Goal: Task Accomplishment & Management: Manage account settings

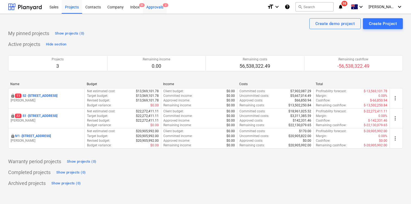
click at [154, 7] on div "Approvals 2" at bounding box center [155, 7] width 24 height 14
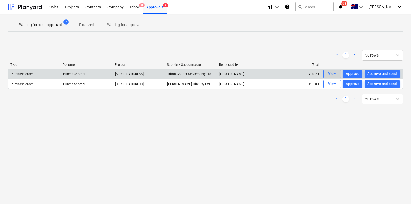
click at [336, 74] on div "View" at bounding box center [332, 74] width 8 height 6
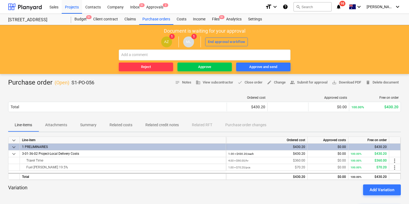
scroll to position [13, 0]
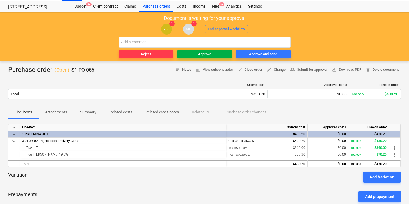
click at [192, 55] on span "Approve" at bounding box center [205, 54] width 50 height 6
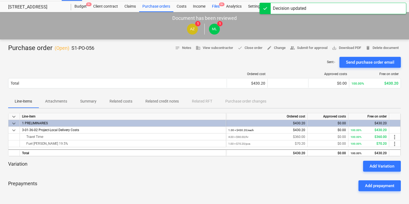
click at [217, 7] on div "Files 9+" at bounding box center [216, 6] width 14 height 11
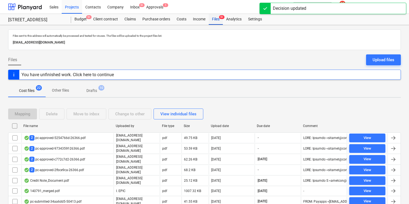
click at [219, 17] on div "Files 9+" at bounding box center [216, 19] width 14 height 11
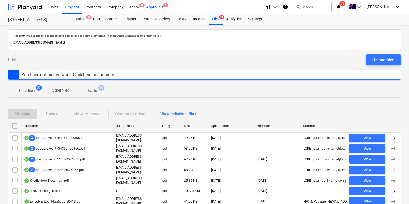
click at [153, 8] on div "Approvals 1" at bounding box center [155, 7] width 24 height 14
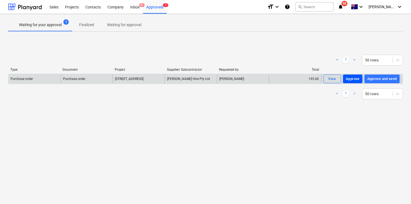
click at [353, 79] on div "Approve" at bounding box center [353, 79] width 14 height 6
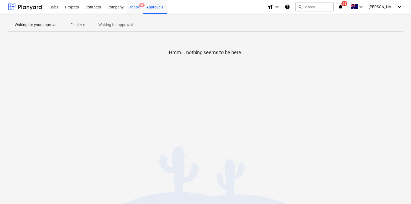
click at [139, 7] on span "9+" at bounding box center [141, 5] width 5 height 4
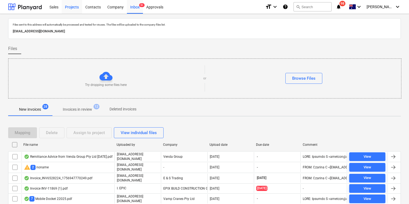
click at [73, 9] on div "Projects" at bounding box center [72, 7] width 20 height 14
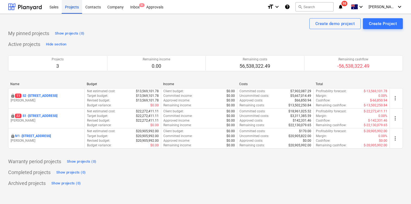
click at [77, 5] on div "Projects" at bounding box center [72, 7] width 20 height 14
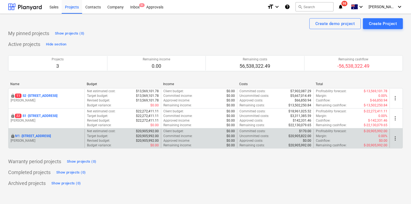
click at [51, 136] on p "IV1 - 24 Lower Heidelberg Rd, Ivanhoe" at bounding box center [33, 136] width 36 height 5
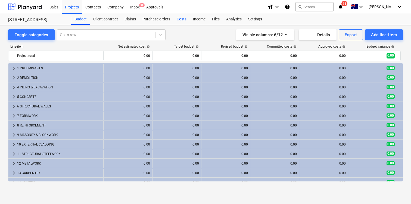
click at [182, 22] on div "Costs" at bounding box center [182, 19] width 16 height 11
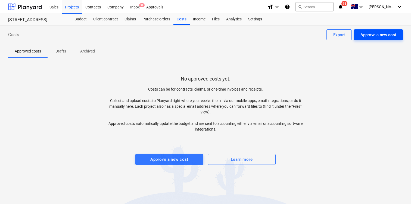
click at [388, 34] on div "Approve a new cost" at bounding box center [379, 34] width 36 height 7
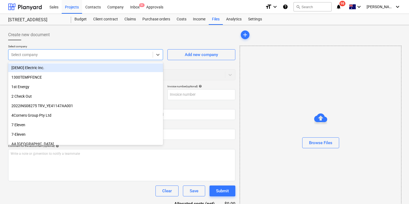
click at [151, 53] on div "Select company" at bounding box center [80, 55] width 144 height 8
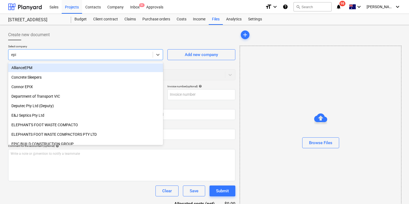
type input "epic"
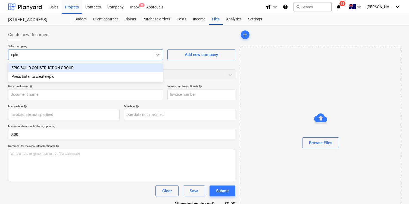
click at [149, 69] on div "EPIC BUILD CONSTRUCTION GROUP" at bounding box center [85, 67] width 155 height 9
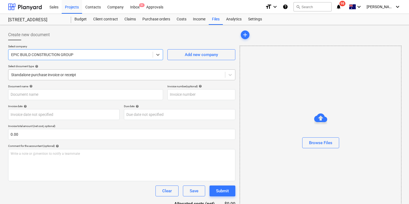
click at [138, 73] on div at bounding box center [116, 74] width 211 height 5
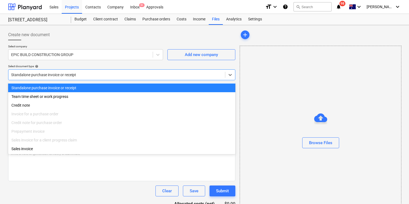
click at [137, 68] on div "Select document type help" at bounding box center [121, 66] width 227 height 4
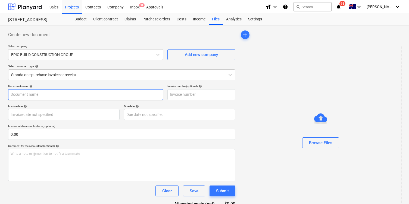
click at [109, 92] on input "text" at bounding box center [85, 94] width 155 height 11
type input "Cost to date 31/08/25"
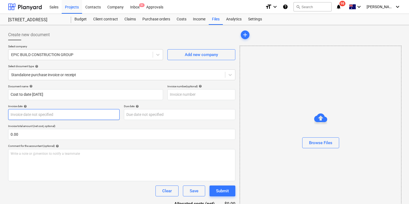
click at [61, 109] on body "Sales Projects Contacts Company Inbox 9+ Approvals format_size keyboard_arrow_d…" at bounding box center [204, 102] width 409 height 204
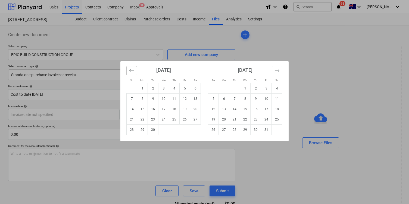
click at [131, 70] on icon "Move backward to switch to the previous month." at bounding box center [131, 70] width 5 height 5
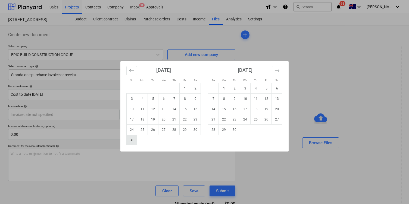
click at [132, 140] on td "31" at bounding box center [132, 140] width 11 height 10
type input "31 Aug 2025"
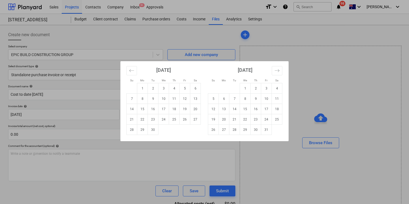
click at [181, 113] on body "Sales Projects Contacts Company Inbox 9+ Approvals format_size keyboard_arrow_d…" at bounding box center [204, 102] width 409 height 204
click at [134, 72] on icon "Move backward to switch to the previous month." at bounding box center [131, 70] width 5 height 5
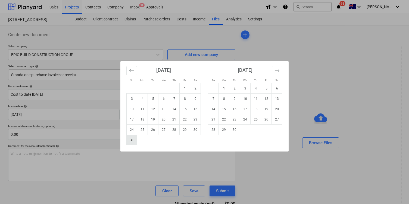
click at [134, 139] on td "31" at bounding box center [132, 140] width 11 height 10
type input "31 Aug 2025"
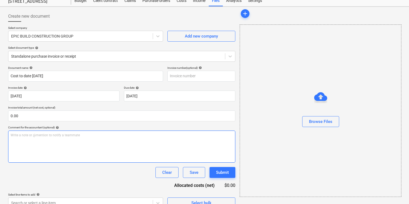
scroll to position [27, 0]
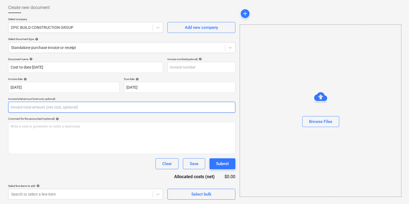
click at [22, 109] on input "text" at bounding box center [121, 107] width 227 height 11
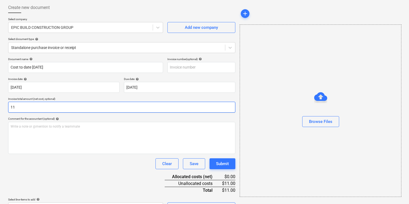
click at [29, 110] on input "11" at bounding box center [121, 107] width 227 height 11
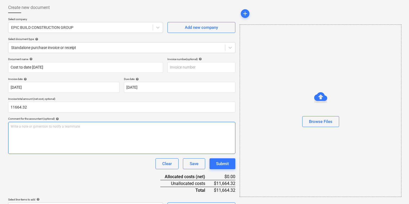
type input "11,664.32"
click at [41, 131] on div "Write a note or @mention to notify a teammate ﻿" at bounding box center [121, 138] width 227 height 32
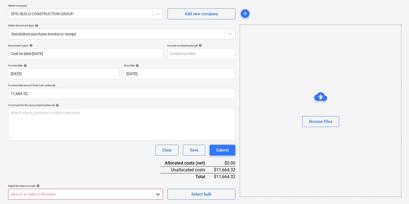
scroll to position [121, 0]
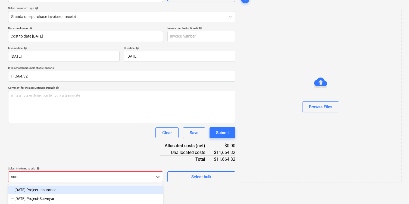
scroll to position [50, 0]
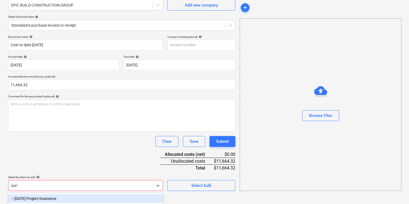
type input "surve"
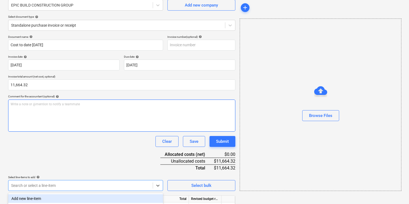
scroll to position [121, 0]
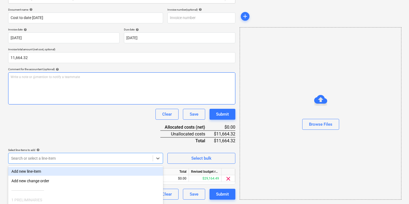
click at [146, 103] on div "Document name help Cost to date 31/08/25 Invoice number (optional) help Invoice…" at bounding box center [121, 104] width 227 height 192
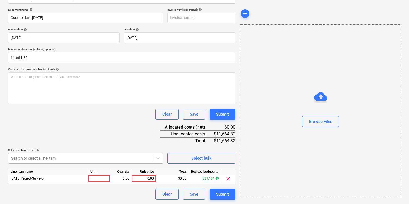
click at [111, 127] on body "Sales Projects Contacts Company Inbox 9+ Approvals format_size keyboard_arrow_d…" at bounding box center [204, 25] width 409 height 204
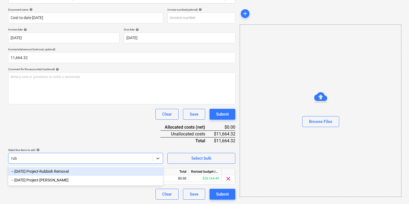
scroll to position [77, 0]
type input "rubb"
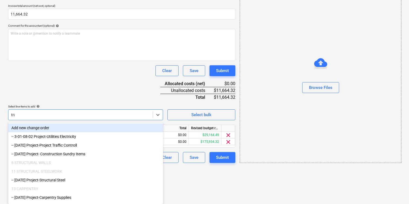
scroll to position [84, 0]
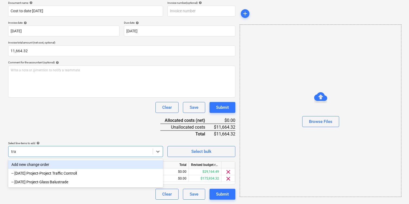
type input "traf"
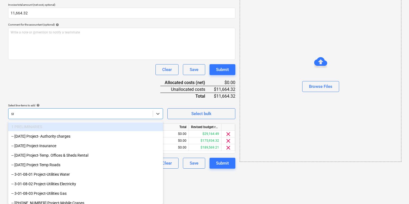
scroll to position [90, 0]
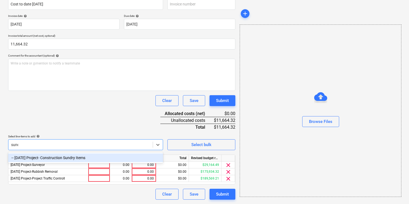
type input "sundry"
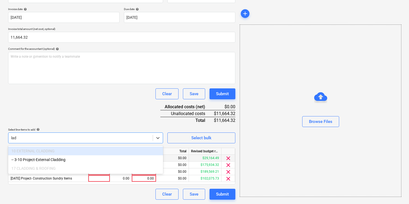
scroll to position [97, 0]
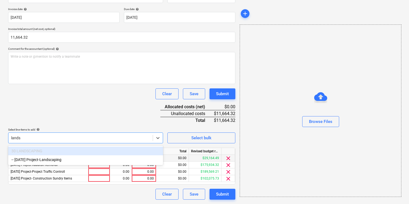
type input "landsc"
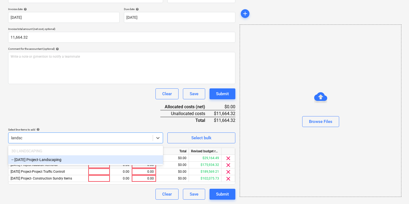
click at [141, 160] on div "-- 3-30-01 Project-Landscaping" at bounding box center [85, 159] width 155 height 9
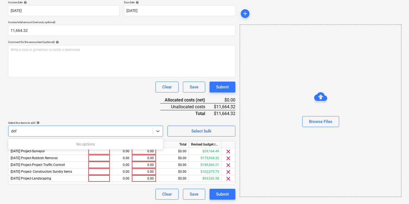
scroll to position [104, 0]
type input "defect"
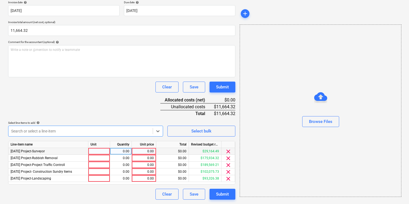
click at [137, 152] on div "0.00" at bounding box center [144, 151] width 20 height 7
type input "2700"
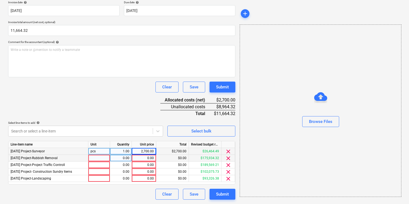
click at [145, 159] on div "0.00" at bounding box center [144, 158] width 20 height 7
type input "1"
type input "1238"
click at [148, 168] on div "0.00" at bounding box center [144, 165] width 20 height 7
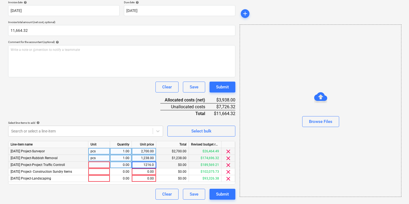
type input "1216.03"
click at [149, 172] on div "0.00" at bounding box center [144, 171] width 20 height 7
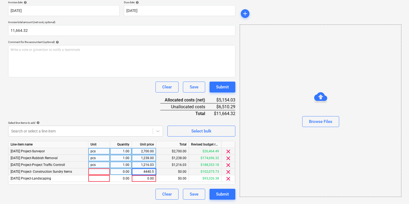
type input "4440.55"
click at [142, 179] on div "0.00" at bounding box center [144, 178] width 20 height 7
type input "669.74"
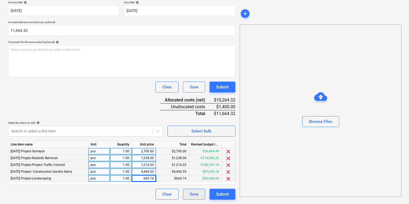
click at [201, 193] on button "Save" at bounding box center [194, 194] width 22 height 11
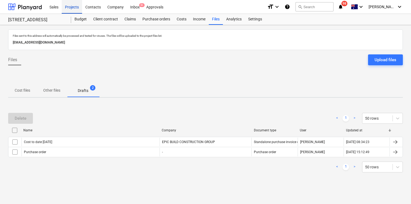
click at [72, 7] on div "Projects" at bounding box center [72, 7] width 20 height 14
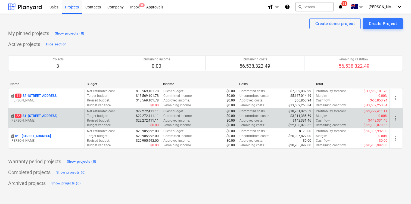
click at [55, 112] on div "locked 22 S1 - 248 Bay Rd, Sandringham M. Lebon" at bounding box center [46, 118] width 76 height 19
click at [57, 115] on p "22 S1 - 248 Bay Rd, Sandringham" at bounding box center [36, 116] width 42 height 5
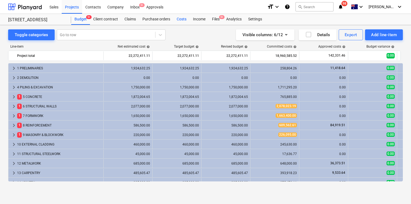
click at [184, 20] on div "Costs" at bounding box center [182, 19] width 16 height 11
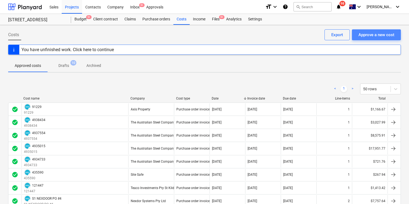
click at [379, 38] on div "Approve a new cost" at bounding box center [377, 34] width 36 height 7
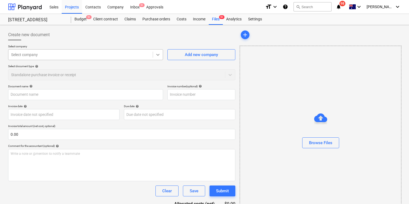
click at [154, 54] on div at bounding box center [158, 55] width 10 height 10
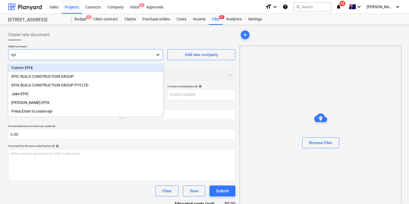
type input "epic"
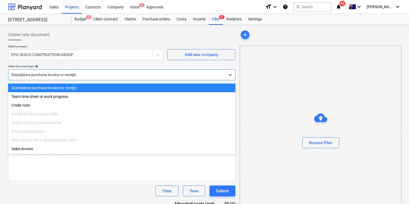
click at [164, 74] on div at bounding box center [116, 74] width 211 height 5
click at [159, 89] on div "Standalone purchase invoice or receipt" at bounding box center [121, 88] width 227 height 9
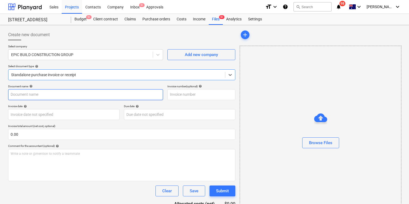
click at [114, 95] on input "text" at bounding box center [85, 94] width 155 height 11
click at [101, 96] on input "Cost to date 31/08/25" at bounding box center [85, 94] width 155 height 11
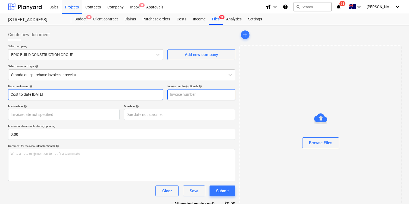
type input "Cost to date 31/08/25"
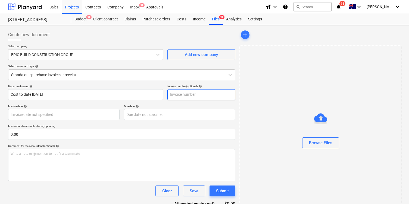
click at [189, 94] on input "text" at bounding box center [202, 94] width 68 height 11
paste input "Cost to date 31/08/25"
type input "Cost to date 31/08/25"
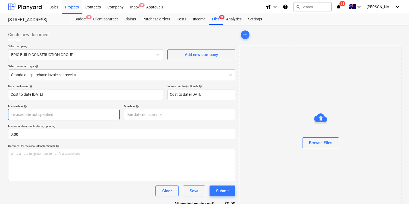
click at [88, 112] on body "Sales Projects Contacts Company Inbox 9+ Approvals format_size keyboard_arrow_d…" at bounding box center [204, 102] width 409 height 204
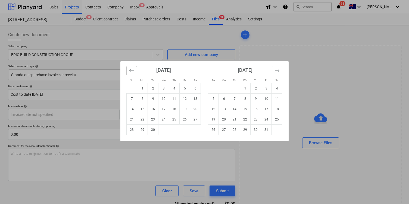
click at [129, 69] on icon "Move backward to switch to the previous month." at bounding box center [131, 70] width 5 height 5
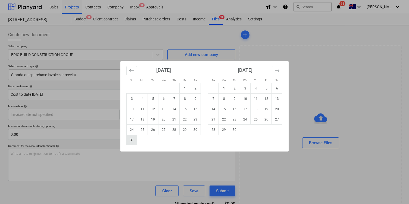
click at [134, 138] on td "31" at bounding box center [132, 140] width 11 height 10
type input "31 Aug 2025"
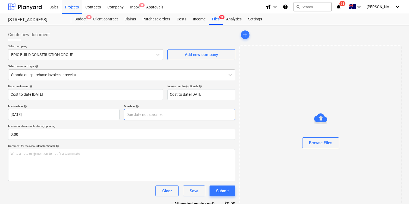
click at [160, 117] on body "Sales Projects Contacts Company Inbox 9+ Approvals format_size keyboard_arrow_d…" at bounding box center [204, 102] width 409 height 204
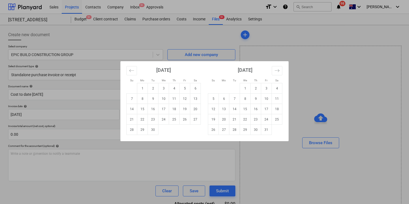
click at [125, 70] on div "September 2025 1 2 3 4 5 6 7 8 9 10 11 12 13 14 15 16 17 18 19 20 21 22 23 24 2…" at bounding box center [164, 98] width 82 height 74
click at [129, 71] on icon "Move backward to switch to the previous month." at bounding box center [131, 70] width 5 height 5
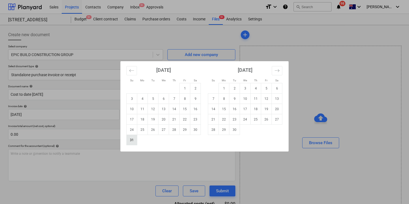
click at [135, 139] on td "31" at bounding box center [132, 140] width 11 height 10
type input "31 Aug 2025"
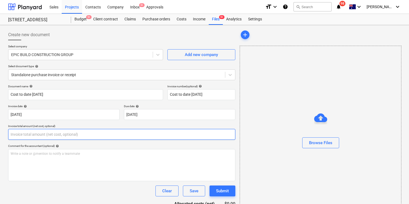
click at [131, 136] on input "text" at bounding box center [121, 134] width 227 height 11
type input "0.00"
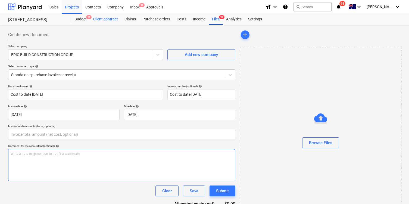
type input "0.00"
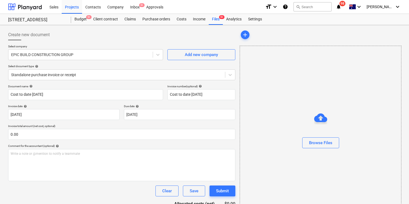
click at [18, 126] on p "Invoice total amount (net cost, optional)" at bounding box center [121, 126] width 227 height 5
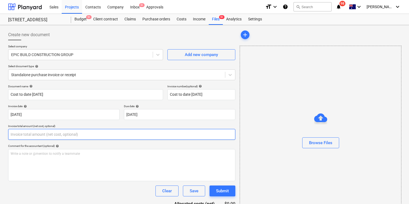
click at [18, 132] on input "text" at bounding box center [121, 134] width 227 height 11
paste input "4,949,850.63"
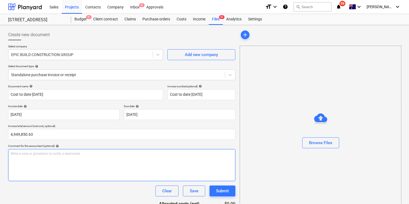
click at [30, 159] on div "Write a note or @mention to notify a teammate ﻿" at bounding box center [121, 165] width 227 height 32
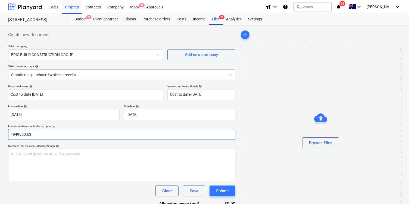
click at [14, 135] on input "4949850.63" at bounding box center [121, 134] width 227 height 11
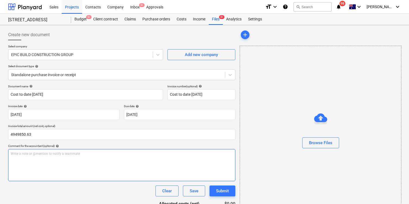
type input "4,949,850.63"
click at [26, 153] on p "Write a note or @mention to notify a teammate ﻿" at bounding box center [122, 154] width 223 height 5
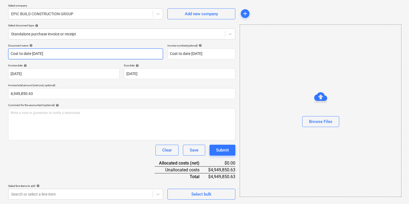
click at [87, 53] on input "Cost to date 31/08/25" at bounding box center [85, 53] width 155 height 11
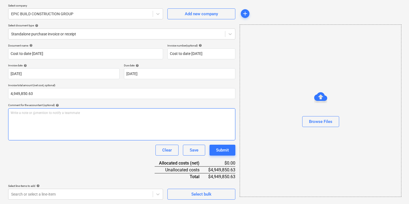
click at [74, 119] on div "Write a note or @mention to notify a teammate ﻿" at bounding box center [121, 124] width 227 height 32
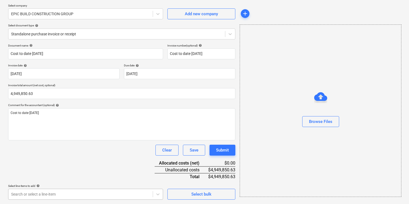
click at [104, 163] on body "Sales Projects Contacts Company Inbox 9+ Approvals format_size keyboard_arrow_d…" at bounding box center [204, 61] width 409 height 204
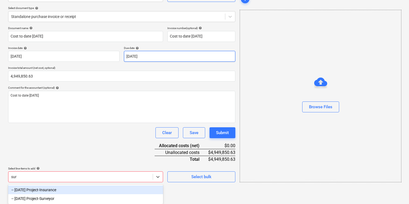
type input "surv"
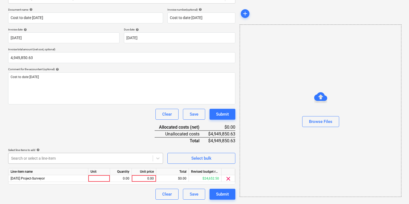
scroll to position [77, 0]
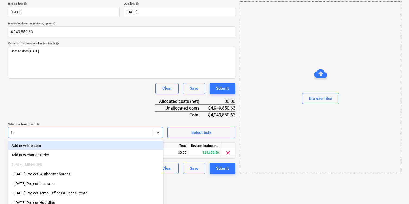
type input "temp"
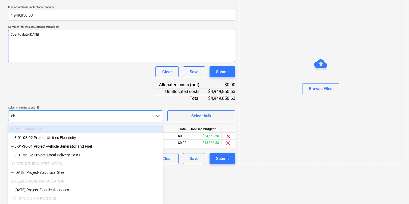
scroll to position [84, 0]
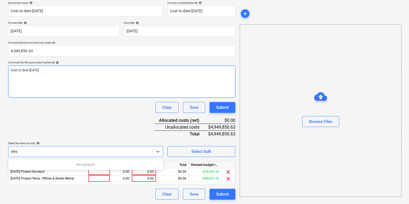
type input "ele"
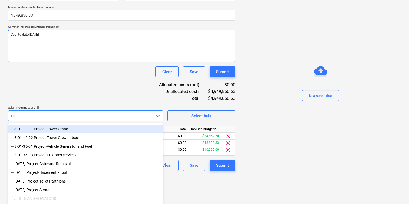
scroll to position [90, 0]
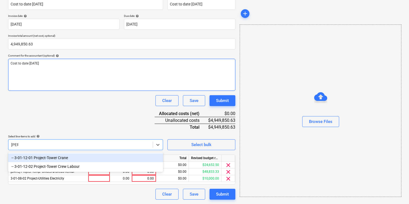
type input "tower"
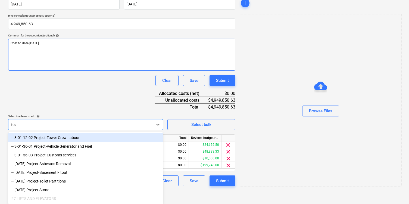
scroll to position [97, 0]
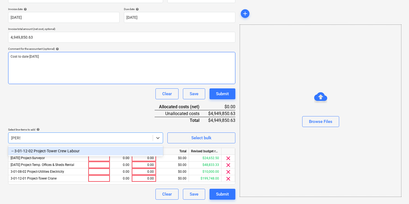
type input "tower"
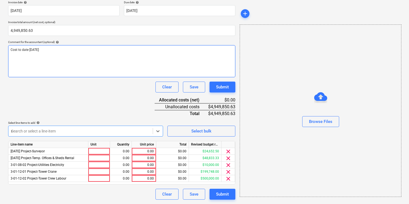
scroll to position [104, 0]
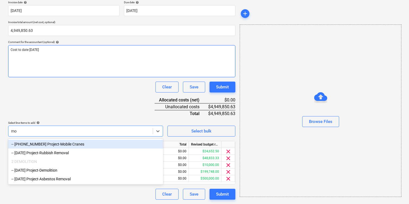
type input "mob"
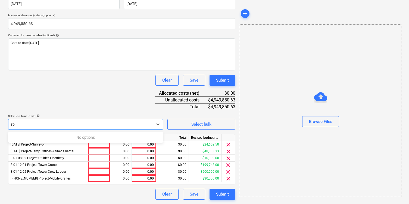
scroll to position [111, 0]
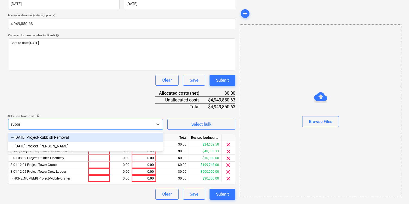
type input "rubbis"
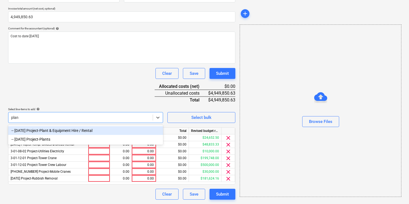
type input "plant"
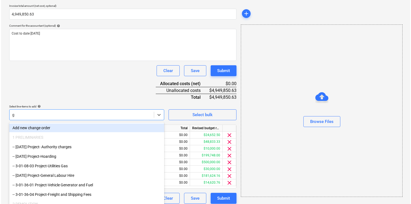
scroll to position [123, 0]
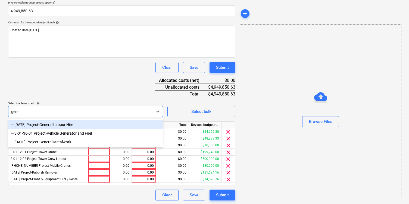
type input "gener"
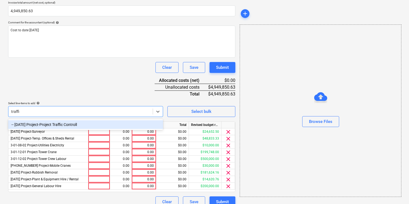
type input "traffic"
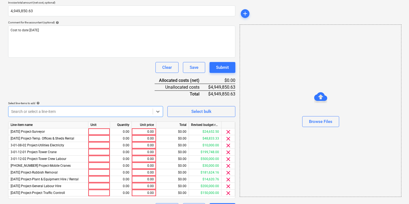
type input "g"
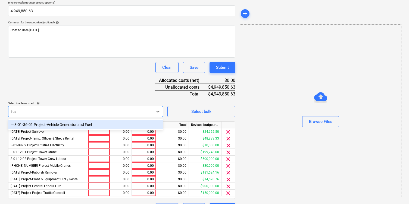
type input "fuel"
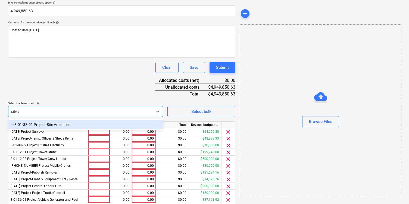
type input "site am"
type input "sundry"
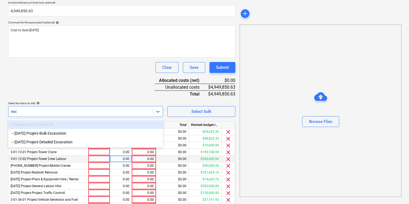
type input "exca"
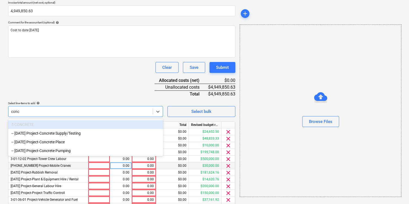
type input "concr"
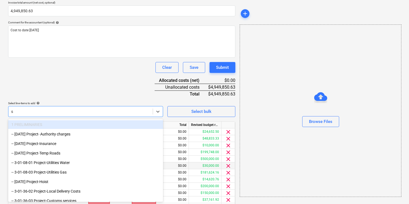
type input "s"
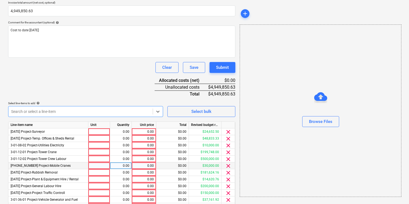
type input "c"
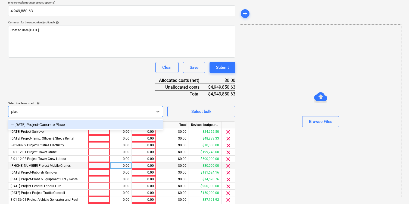
type input "place"
type input "post te"
type input "pump"
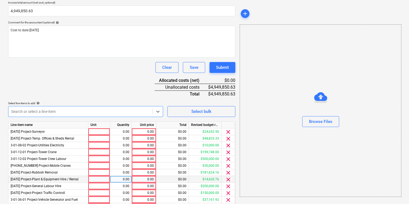
type input "s"
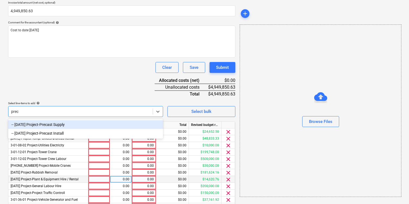
type input "preca"
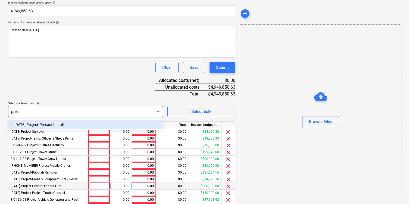
type input "preca"
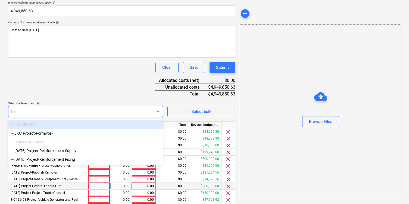
type input "form"
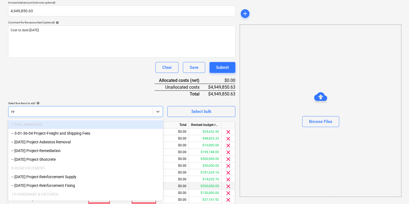
type input "rei"
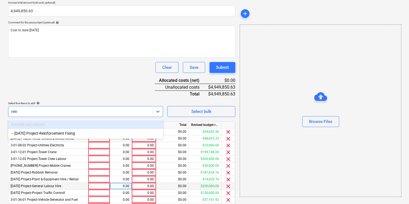
type input "reinf"
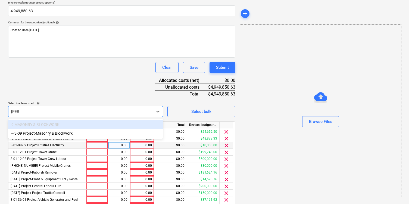
type input "masonr"
type input "lgs"
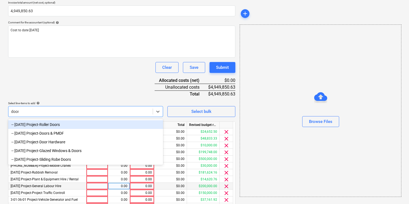
type input "doors"
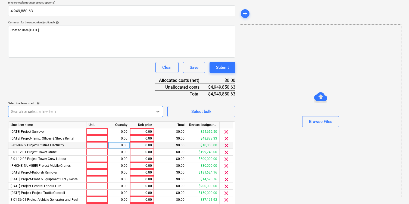
type input "p"
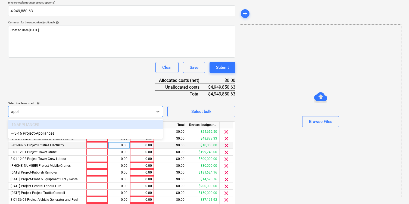
type input "appli"
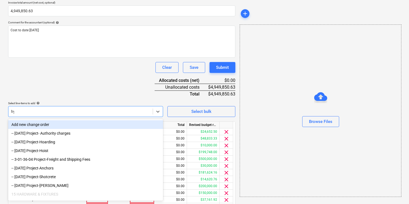
type input "hyd"
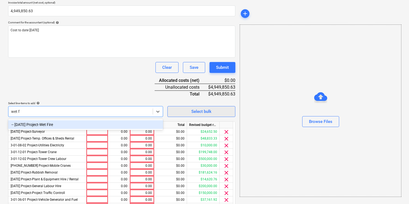
type input "wet fi"
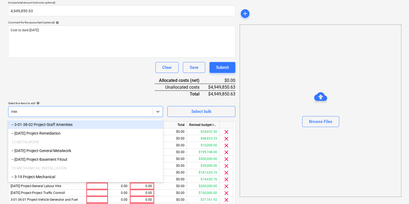
type input "mech"
type input "elec"
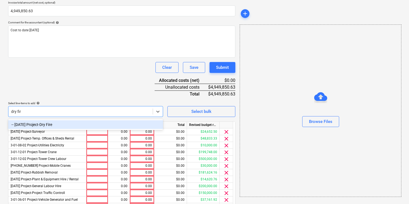
type input "dry fire"
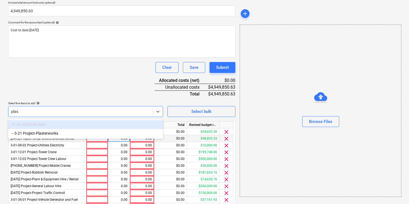
type input "plast"
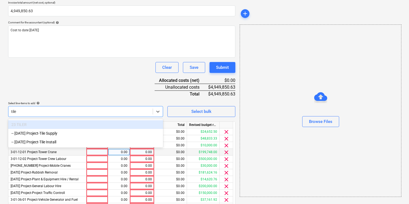
type input "tile s"
type input "glaz"
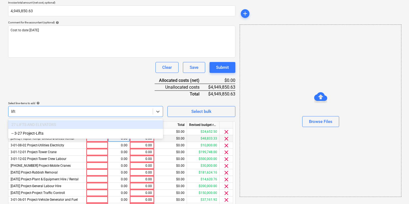
type input "lifts"
type input "landsc"
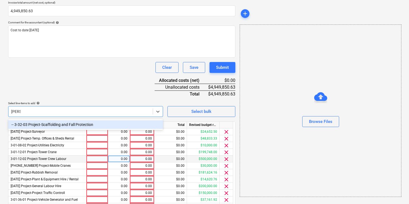
type input "scaffo"
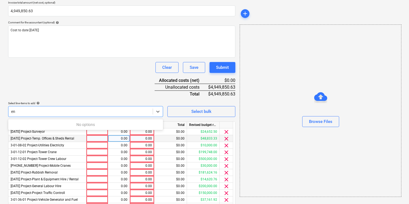
type input "e"
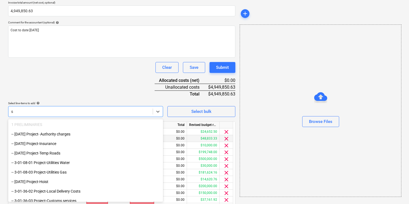
type input "s"
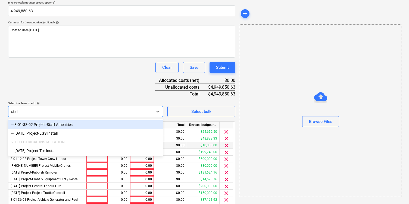
type input "staff"
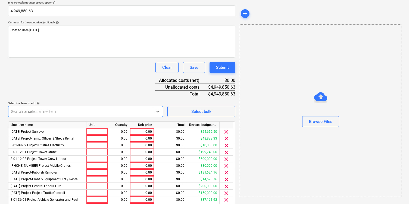
click at [76, 113] on div at bounding box center [80, 111] width 139 height 5
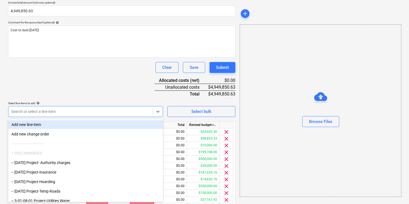
click at [75, 126] on div "Add new line-item" at bounding box center [85, 124] width 155 height 9
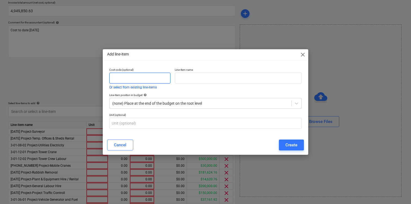
click at [146, 79] on input "text" at bounding box center [139, 78] width 61 height 11
paste input "418 - Structural Engineer"
drag, startPoint x: 121, startPoint y: 80, endPoint x: 170, endPoint y: 77, distance: 49.9
click at [170, 77] on input "418 - Structural Engineer" at bounding box center [139, 78] width 61 height 11
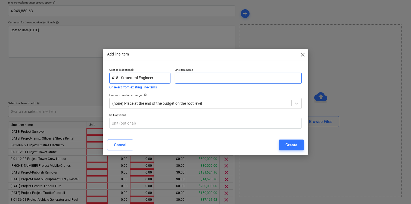
type input "418 - Structural Engineer"
click at [206, 76] on input "text" at bounding box center [238, 78] width 127 height 11
paste input "Structural Engineer"
type input "Structural Engineer"
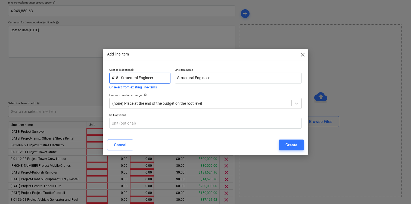
click at [139, 79] on input "418 - Structural Engineer" at bounding box center [139, 78] width 61 height 11
click at [156, 78] on input "418 - Structural Engineer" at bounding box center [139, 78] width 61 height 11
drag, startPoint x: 162, startPoint y: 78, endPoint x: 121, endPoint y: 78, distance: 41.4
click at [121, 78] on input "418 - Structural Engineer" at bounding box center [139, 78] width 61 height 11
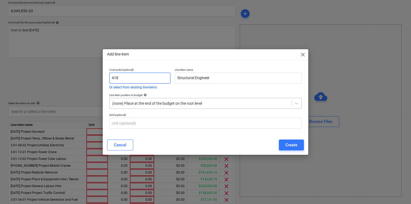
type input "418"
click at [144, 102] on div at bounding box center [200, 103] width 177 height 5
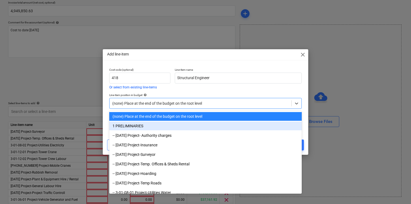
click at [149, 125] on div "1 PRELIMINARIES" at bounding box center [205, 126] width 193 height 9
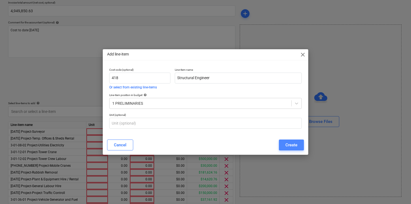
click at [284, 146] on button "Create" at bounding box center [291, 145] width 25 height 11
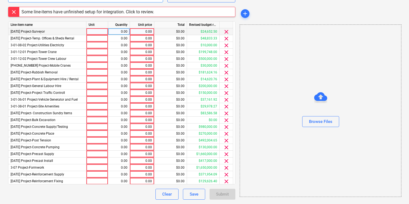
click at [142, 32] on div "0.00" at bounding box center [142, 31] width 20 height 7
type input "25575"
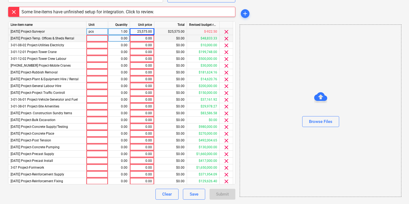
click at [146, 40] on div "0.00" at bounding box center [142, 38] width 20 height 7
type input "2824"
click at [150, 40] on div "2,824.00" at bounding box center [142, 38] width 20 height 7
click at [151, 39] on input "2824" at bounding box center [142, 38] width 24 height 7
type input "2824.61"
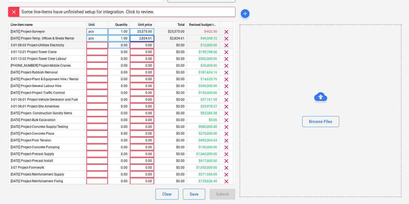
click at [149, 47] on div "0.00" at bounding box center [142, 45] width 20 height 7
click at [147, 49] on div "0.00" at bounding box center [142, 52] width 20 height 7
click at [147, 44] on div "0.00" at bounding box center [142, 45] width 20 height 7
type input "7,547.24"
click at [145, 52] on div "0.00" at bounding box center [142, 52] width 20 height 7
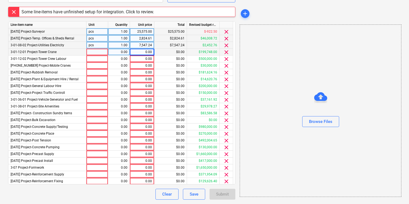
click at [142, 54] on div "0.00" at bounding box center [142, 52] width 20 height 7
type input "38,956.73"
click at [150, 58] on div "0.00" at bounding box center [142, 58] width 20 height 7
type input "208,246.75"
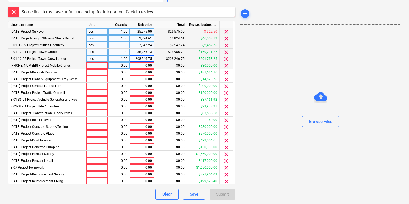
click at [146, 66] on div "0.00" at bounding box center [142, 65] width 20 height 7
type input "5,615.20"
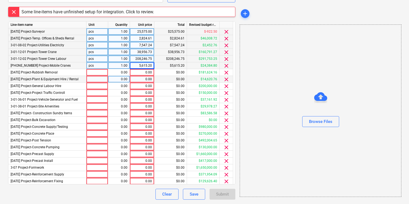
click at [140, 76] on div "0.00" at bounding box center [142, 79] width 20 height 7
click at [147, 73] on div "0.00" at bounding box center [142, 72] width 20 height 7
type input "9,949.00"
click at [146, 80] on div "0.00" at bounding box center [142, 79] width 20 height 7
click at [147, 80] on div "0.00" at bounding box center [142, 79] width 20 height 7
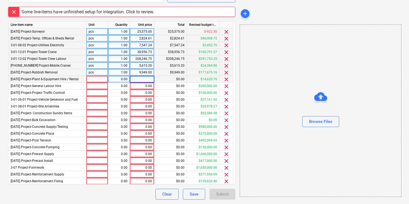
type input "14,545.14"
click at [149, 88] on div "0.00" at bounding box center [142, 86] width 20 height 7
click at [140, 89] on div "0.00" at bounding box center [142, 86] width 20 height 7
type input "14,902.62"
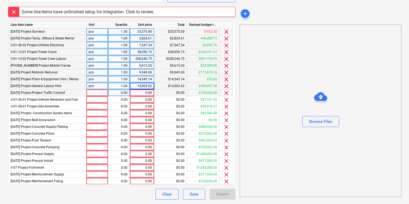
click at [144, 93] on div "0.00" at bounding box center [142, 92] width 20 height 7
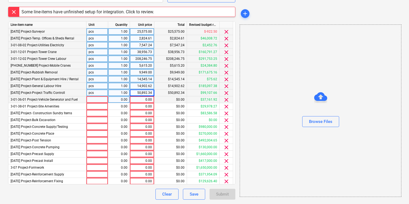
click at [145, 99] on div "0.00" at bounding box center [142, 99] width 20 height 7
type input "13,070.73"
click at [145, 108] on div "0.00" at bounding box center [142, 106] width 20 height 7
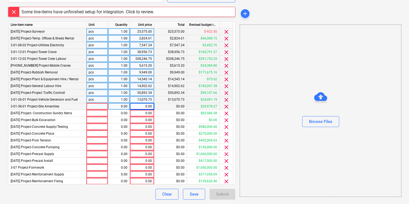
click at [143, 107] on div "0.00" at bounding box center [142, 106] width 20 height 7
click at [149, 114] on div "0.00" at bounding box center [142, 113] width 20 height 7
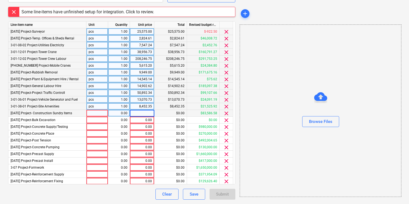
type input "13,730.81"
click at [143, 121] on div "0.00" at bounding box center [142, 120] width 20 height 7
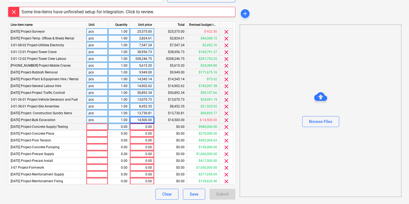
click at [140, 127] on div "0.00" at bounding box center [142, 126] width 20 height 7
type input "400,462.16"
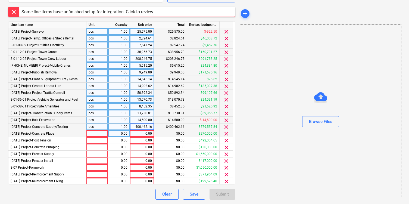
click at [149, 136] on div "0.00" at bounding box center [142, 133] width 20 height 7
type input "93,083.13"
click at [149, 142] on div "0.00" at bounding box center [142, 140] width 20 height 7
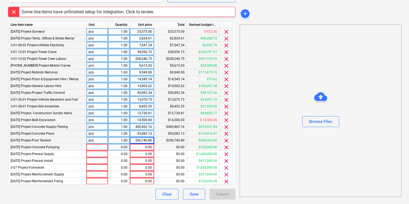
click at [146, 147] on div "0.00" at bounding box center [142, 147] width 20 height 7
type input "55,913.00"
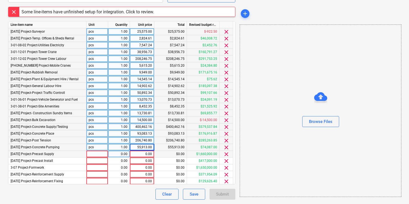
click at [135, 154] on div "0.00" at bounding box center [142, 154] width 20 height 7
type input "1,032,678.55"
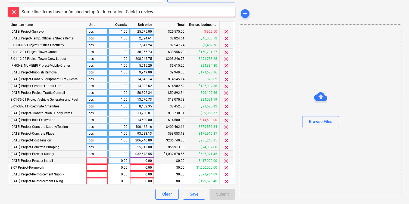
click at [143, 163] on div "0.00" at bounding box center [142, 161] width 20 height 7
type input "251,512.50"
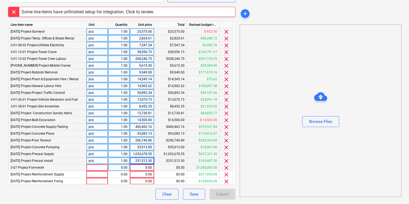
click at [146, 168] on div "0.00" at bounding box center [142, 167] width 20 height 7
type input "1,411,040.88"
click at [144, 175] on div "0.00" at bounding box center [142, 174] width 20 height 7
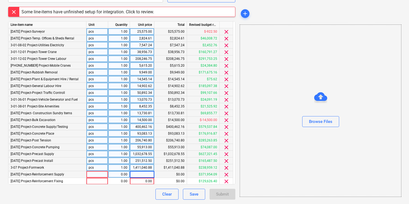
type input "206,483.73"
click at [141, 180] on div "0.00" at bounding box center [142, 181] width 20 height 7
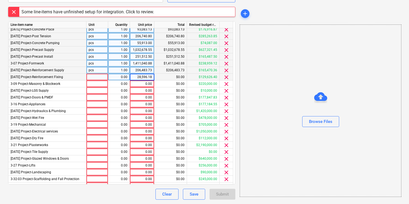
scroll to position [116, 0]
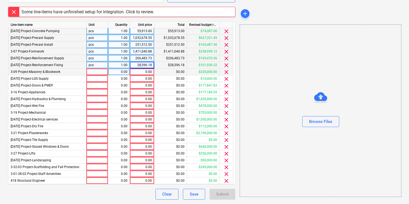
click at [146, 70] on div "0.00" at bounding box center [142, 72] width 20 height 7
type input "(S1) 248 Bay Rd 0.00 0.00 0.00 0.00 0.00 0.00 0.00 0.00 0.00 0.00 25,575.00 2,8…"
click at [144, 73] on div "0.00" at bounding box center [142, 72] width 20 height 7
type input "108,450.00"
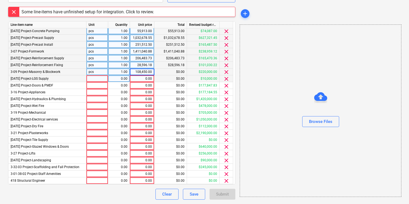
click at [144, 79] on div "0.00" at bounding box center [142, 78] width 20 height 7
click at [147, 80] on div "0.00" at bounding box center [142, 78] width 20 height 7
type input "7,753.39"
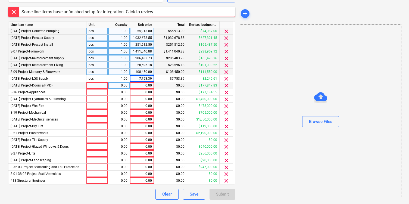
click at [147, 86] on div "0.00" at bounding box center [142, 85] width 20 height 7
type input "10,382.39"
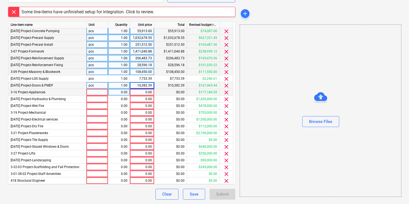
click at [148, 94] on div "0.00" at bounding box center [142, 92] width 20 height 7
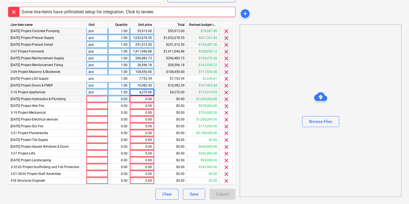
click at [147, 98] on div "0.00" at bounding box center [142, 99] width 20 height 7
click at [138, 106] on div "0.00" at bounding box center [142, 106] width 20 height 7
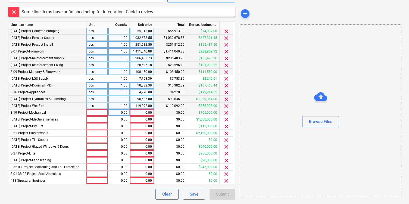
click at [139, 111] on div "0.00" at bounding box center [142, 112] width 20 height 7
type input "124,095.00"
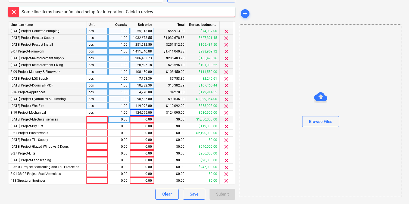
click at [145, 121] on div "0.00" at bounding box center [142, 119] width 20 height 7
type input "80,868.60"
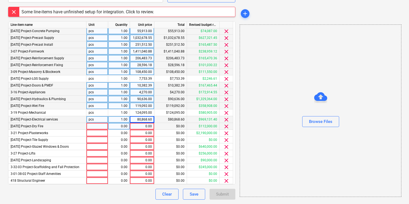
click at [144, 126] on div "0.00" at bounding box center [142, 126] width 20 height 7
type input "10,640.00"
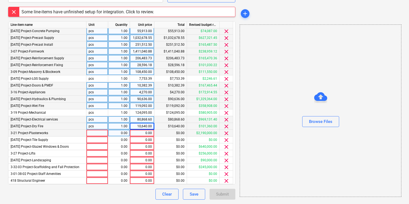
click at [148, 132] on div "0.00" at bounding box center [142, 133] width 20 height 7
type input "68,000.00"
click at [147, 139] on div "0.00" at bounding box center [142, 140] width 20 height 7
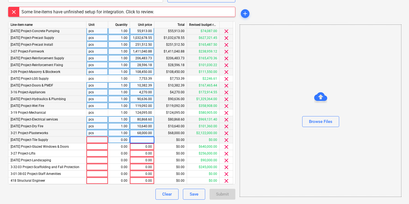
type input "404.15"
click at [149, 147] on div "0.00" at bounding box center [142, 146] width 20 height 7
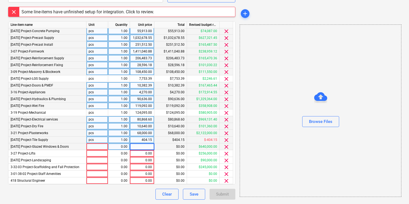
type input "22,230.11"
click at [149, 154] on div "0.00" at bounding box center [142, 153] width 20 height 7
type input "133,120.00"
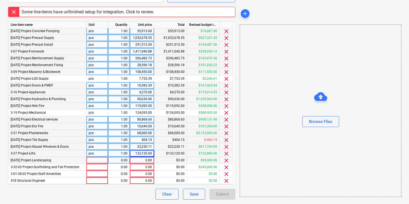
click at [146, 160] on div "0.00" at bounding box center [142, 160] width 20 height 7
type input "29,237.00"
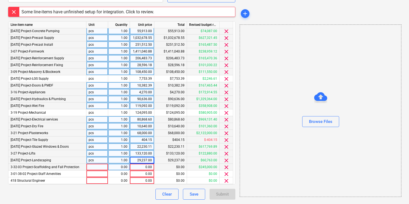
click at [151, 167] on div "0.00" at bounding box center [142, 167] width 20 height 7
click at [147, 174] on div "0.00" at bounding box center [142, 174] width 20 height 7
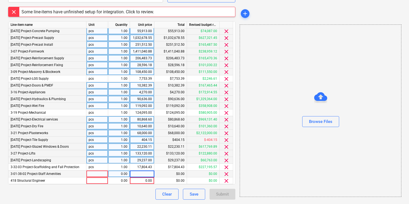
type input "6,850.00"
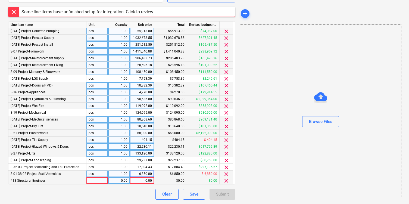
click at [148, 179] on div "0.00" at bounding box center [142, 180] width 20 height 7
type input "6,850.00"
click at [143, 175] on div "6,850.00" at bounding box center [142, 174] width 20 height 7
type input "698.11"
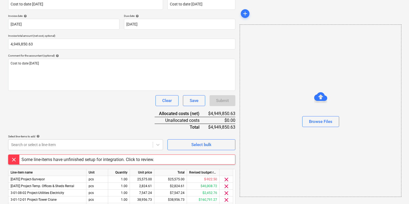
scroll to position [98, 0]
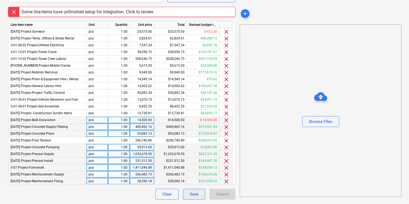
click at [191, 191] on div "Save" at bounding box center [194, 194] width 9 height 7
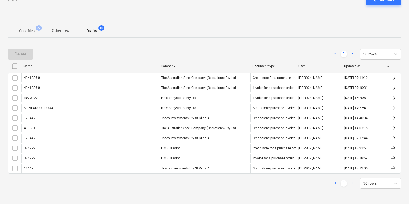
scroll to position [60, 0]
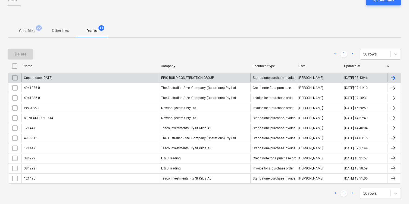
click at [104, 76] on div "Cost to date 31/08/25" at bounding box center [89, 77] width 137 height 9
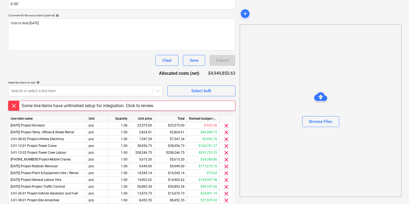
click at [131, 105] on div "Some line-items have unfinished setup for integration. Click to review." at bounding box center [87, 105] width 133 height 5
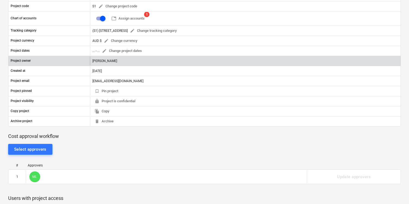
scroll to position [84, 0]
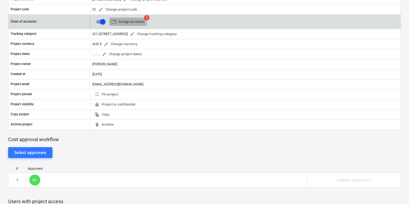
click at [134, 21] on span "table Assign accounts" at bounding box center [128, 22] width 33 height 6
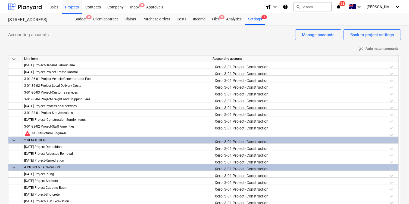
scroll to position [111, 0]
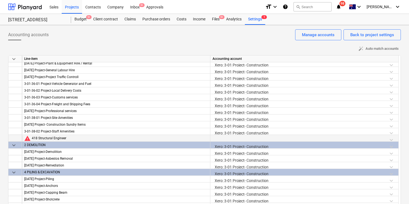
click at [304, 140] on div at bounding box center [305, 140] width 184 height 10
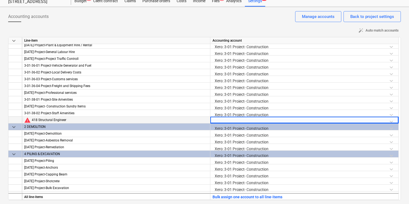
scroll to position [19, 0]
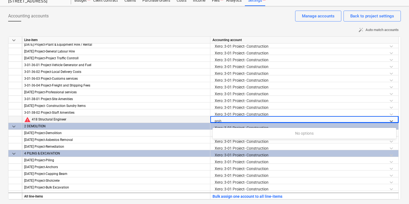
type input "pro"
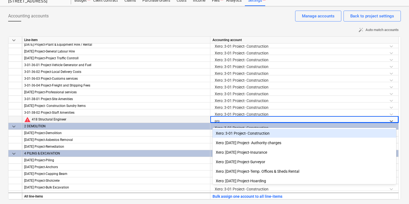
click at [285, 132] on div "Xero: 3-01 Project- Construction" at bounding box center [305, 133] width 184 height 9
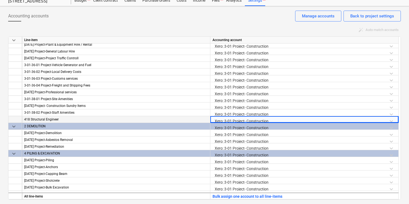
scroll to position [0, 0]
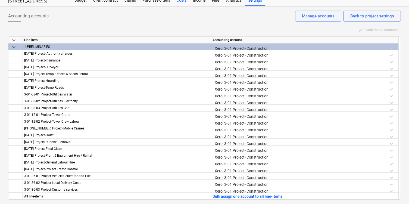
click at [179, 0] on div "Costs" at bounding box center [182, 0] width 16 height 11
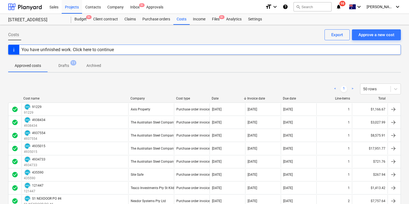
click at [70, 67] on span "Drafts 11" at bounding box center [63, 66] width 19 height 6
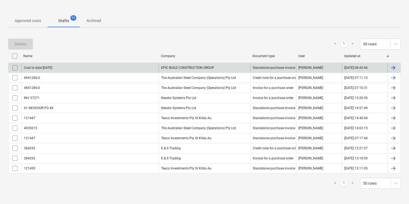
click at [87, 70] on div "Cost to date 31/08/25" at bounding box center [89, 67] width 137 height 9
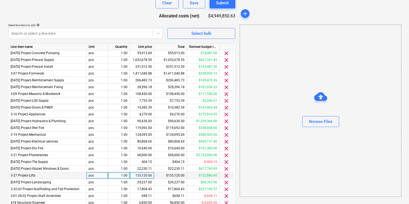
scroll to position [210, 0]
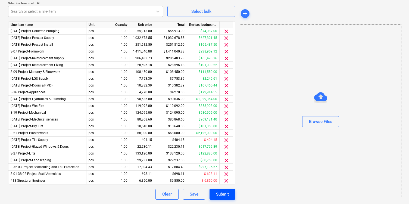
click at [221, 195] on div "Submit" at bounding box center [222, 194] width 13 height 7
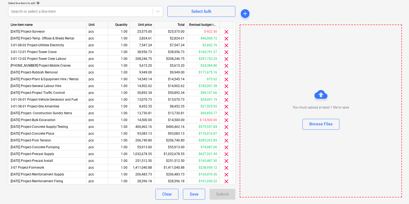
click at [221, 195] on div "Submit" at bounding box center [223, 194] width 26 height 11
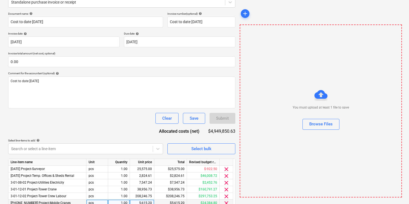
scroll to position [0, 0]
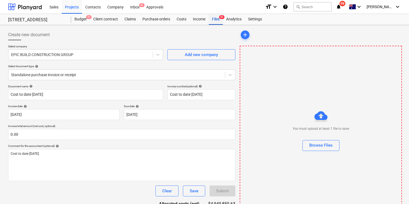
click at [215, 20] on div "Files 9+" at bounding box center [216, 19] width 14 height 11
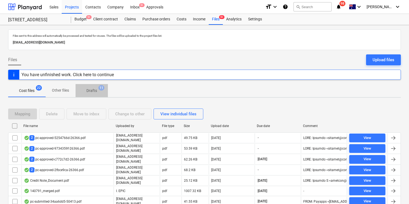
click at [96, 89] on p "Drafts" at bounding box center [92, 91] width 11 height 6
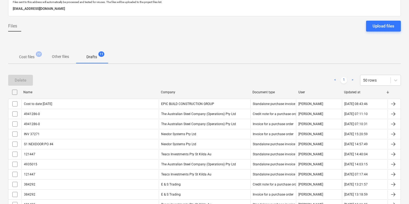
scroll to position [70, 0]
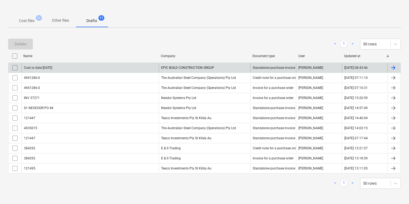
click at [97, 72] on div "Cost to date 31/08/25 EPIC BUILD CONSTRUCTION GROUP Standalone purchase invoice…" at bounding box center [204, 68] width 393 height 10
click at [124, 68] on div "Cost to date 31/08/25" at bounding box center [89, 67] width 137 height 9
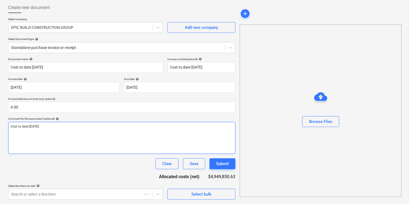
scroll to position [210, 0]
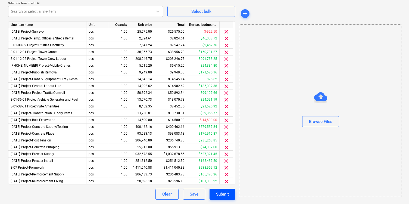
click at [219, 194] on div "Submit" at bounding box center [222, 194] width 13 height 7
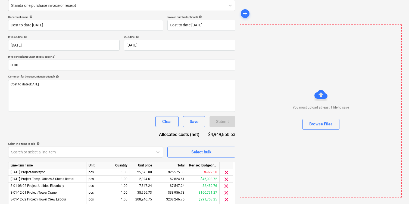
scroll to position [0, 0]
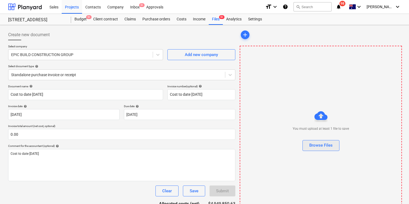
click at [324, 146] on div "Browse Files" at bounding box center [321, 145] width 23 height 7
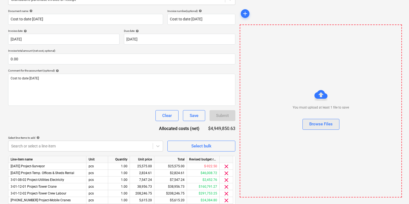
scroll to position [82, 0]
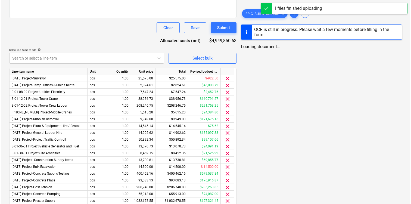
scroll to position [210, 0]
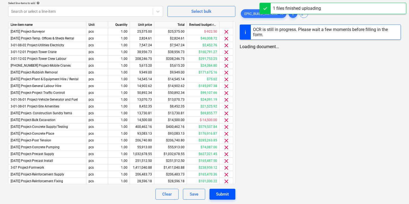
click at [225, 193] on div "Submit" at bounding box center [222, 194] width 13 height 7
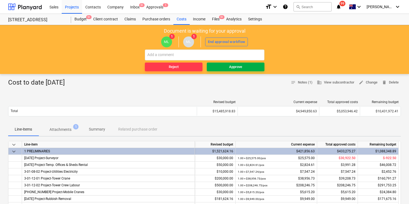
click at [236, 66] on div "Approve" at bounding box center [235, 67] width 13 height 6
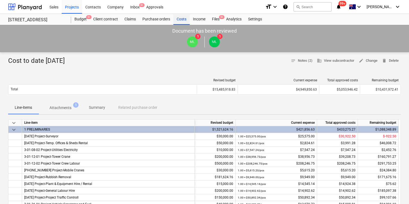
click at [180, 22] on div "Costs" at bounding box center [182, 19] width 16 height 11
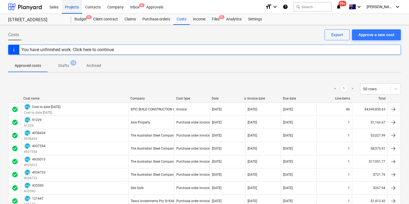
click at [70, 7] on div "Projects" at bounding box center [72, 7] width 20 height 14
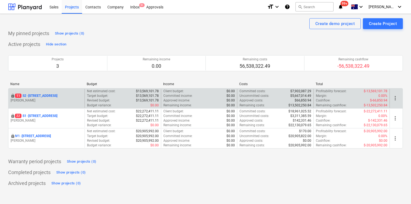
click at [57, 97] on p "11 S2 - 76 Beach Rd, Sandringham" at bounding box center [36, 96] width 42 height 5
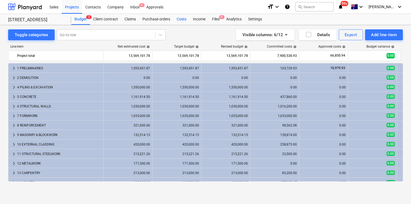
click at [184, 21] on div "Costs" at bounding box center [182, 19] width 16 height 11
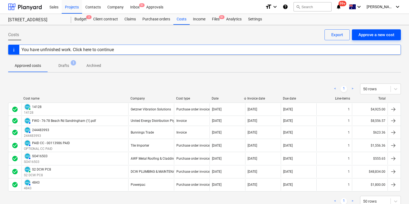
click at [381, 33] on div "Approve a new cost" at bounding box center [377, 34] width 36 height 7
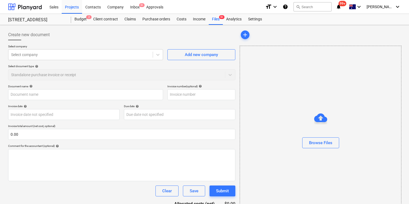
scroll to position [18, 0]
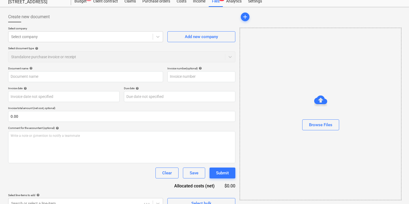
click at [134, 44] on div "Select company Select company Add new company Select document type help Standal…" at bounding box center [121, 47] width 227 height 40
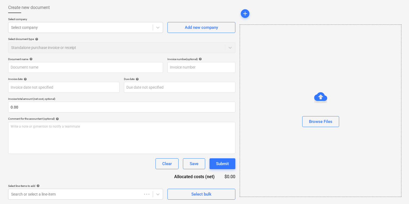
click at [131, 36] on div "Select company Select company Add new company Select document type help Standal…" at bounding box center [121, 37] width 227 height 40
click at [131, 30] on div "Select company" at bounding box center [80, 28] width 144 height 8
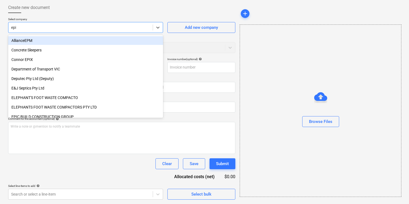
type input "epic"
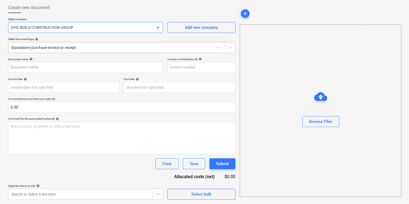
click at [125, 47] on div at bounding box center [111, 47] width 200 height 5
click at [125, 41] on div "Select document type help" at bounding box center [121, 39] width 227 height 4
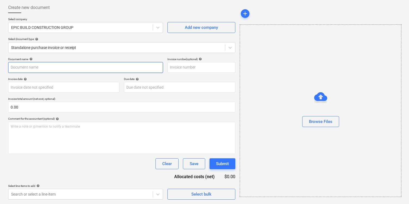
click at [113, 69] on input "text" at bounding box center [85, 67] width 155 height 11
paste input "698.11"
type input "698.11"
click at [111, 65] on input "Cost to date 31/08/25" at bounding box center [85, 67] width 155 height 11
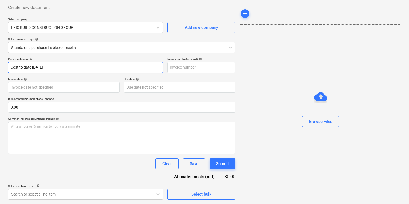
click at [111, 65] on input "Cost to date 31/08/25" at bounding box center [85, 67] width 155 height 11
type input "Cost to date 31/08/25"
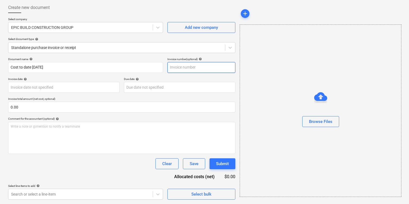
click at [189, 64] on input "text" at bounding box center [202, 67] width 68 height 11
paste input "Cost to date 31/08/25"
type input "Cost to date 31/08/25"
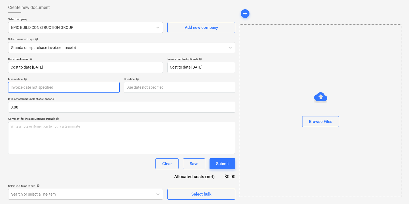
click at [75, 85] on body "Sales Projects Contacts Company Inbox 9+ Approvals format_size keyboard_arrow_d…" at bounding box center [204, 75] width 409 height 204
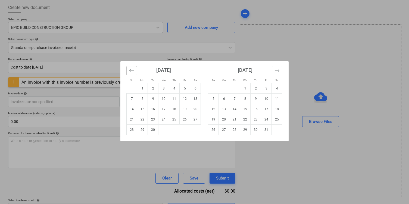
click at [131, 71] on icon "Move backward to switch to the previous month." at bounding box center [131, 70] width 5 height 5
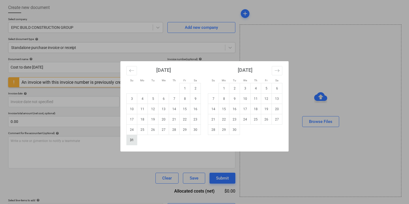
click at [132, 141] on td "31" at bounding box center [132, 140] width 11 height 10
type input "31 Aug 2025"
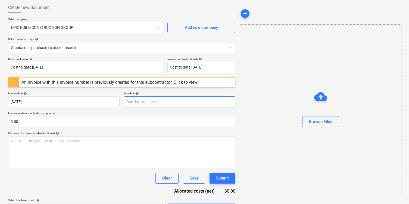
click at [174, 102] on body "Sales Projects Contacts Company Inbox 9+ Approvals format_size keyboard_arrow_d…" at bounding box center [204, 75] width 409 height 204
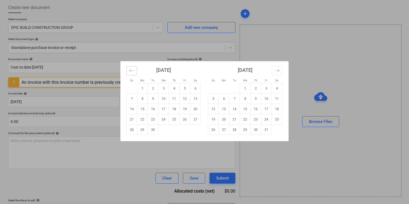
click at [131, 71] on icon "Move backward to switch to the previous month." at bounding box center [131, 70] width 5 height 5
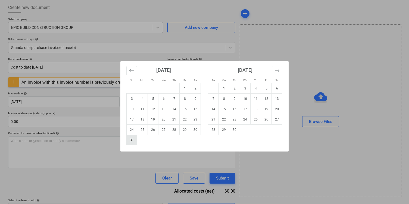
click at [136, 139] on td "31" at bounding box center [132, 140] width 11 height 10
type input "31 Aug 2025"
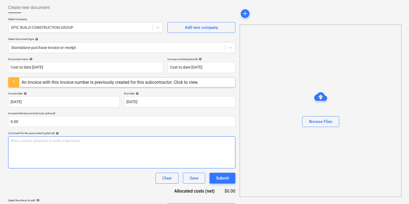
click at [84, 147] on div "Write a note or @mention to notify a teammate ﻿" at bounding box center [121, 152] width 227 height 32
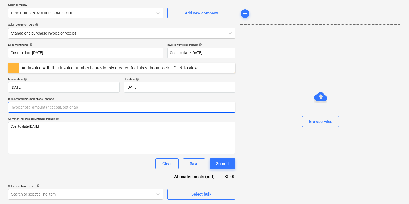
click at [62, 109] on input "text" at bounding box center [121, 107] width 227 height 11
paste input "2,379,534.08"
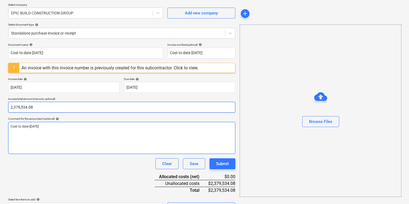
type input "2,379,534.08"
click at [67, 131] on div "Cost to date 31/08/25" at bounding box center [121, 138] width 227 height 32
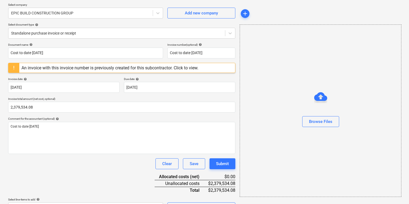
click at [79, 170] on div "Document name help Cost to date 31/08/25 Invoice number (optional) help Cost to…" at bounding box center [121, 128] width 227 height 170
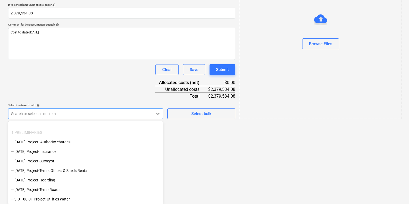
scroll to position [19, 0]
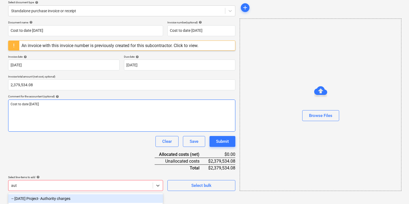
scroll to position [64, 0]
type input "auth"
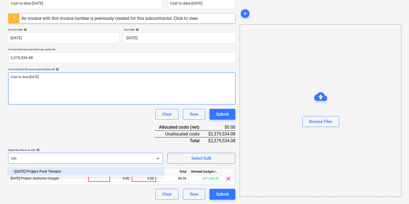
scroll to position [91, 0]
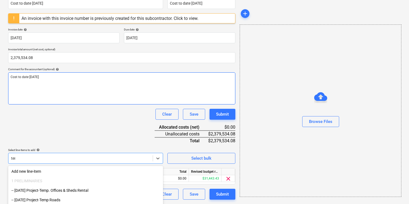
type input "temp"
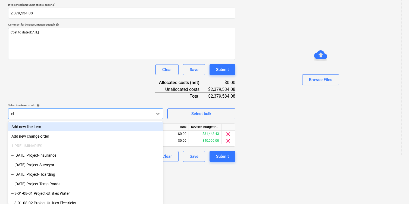
scroll to position [98, 0]
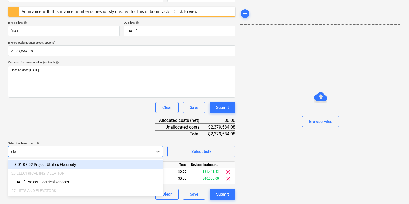
type input "elec"
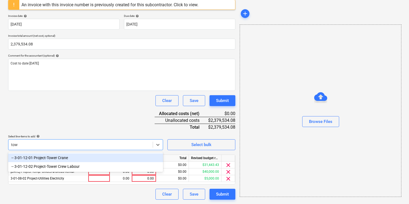
scroll to position [105, 0]
type input "tower"
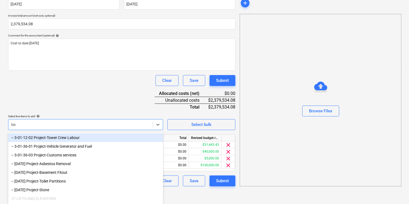
scroll to position [112, 0]
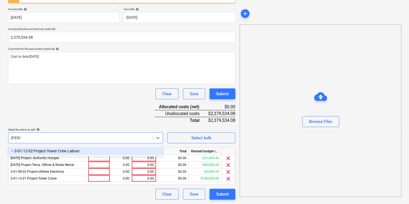
type input "tower"
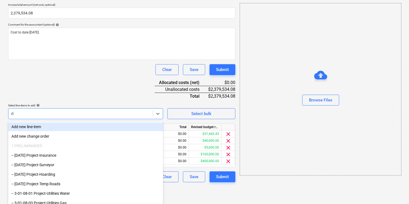
scroll to position [118, 0]
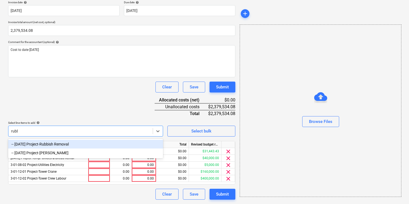
type input "rubbi"
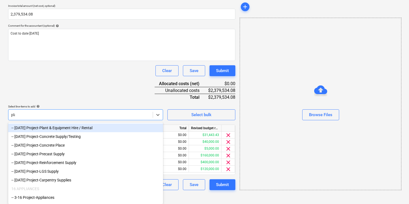
scroll to position [125, 0]
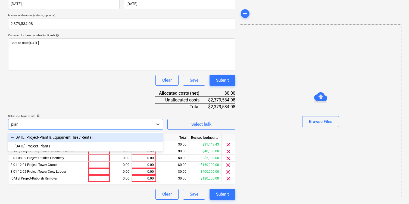
type input "plant"
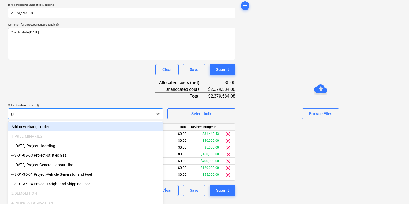
scroll to position [132, 0]
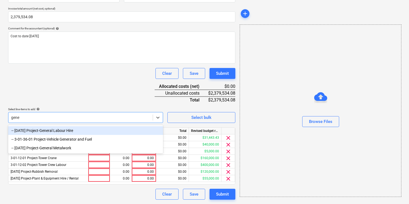
type input "gener"
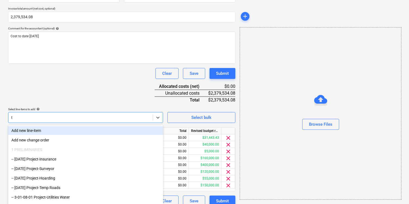
scroll to position [138, 0]
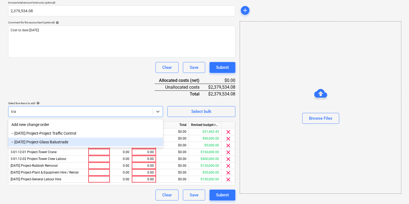
type input "traf"
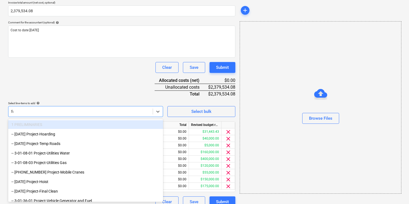
type input "fuel"
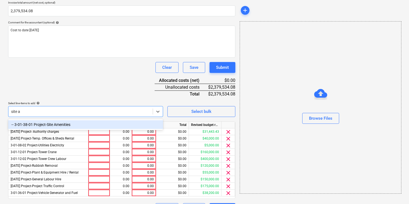
type input "site am"
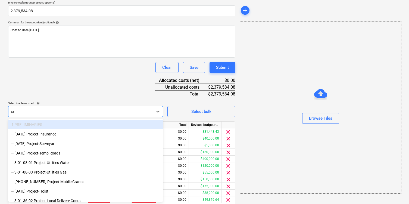
type input "sund"
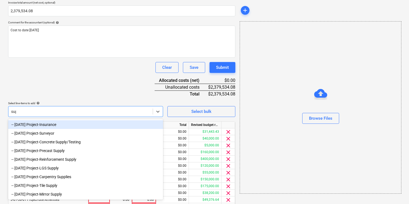
type input "suppl"
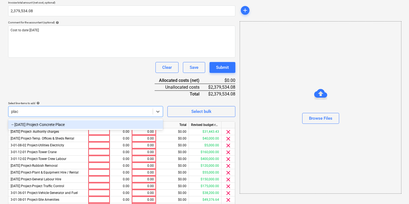
type input "place"
type input "tens"
type input "pum"
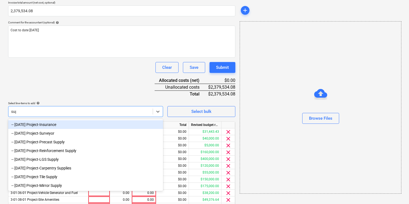
type input "suppl"
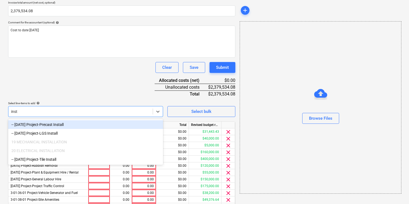
type input "insta"
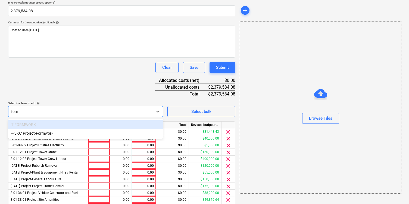
type input "formw"
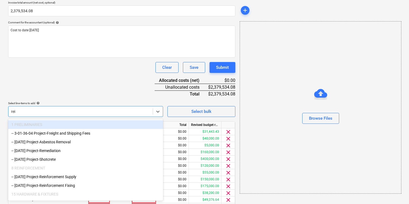
type input "rein"
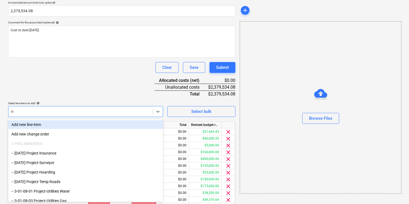
type input "rein"
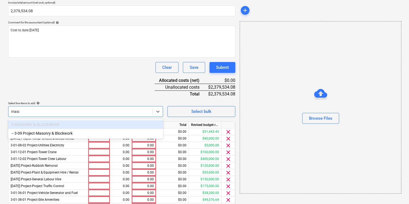
type input "mason"
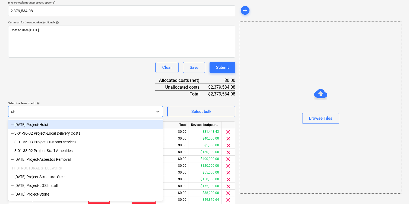
type input "steel"
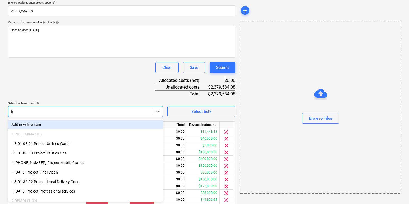
type input "lgs"
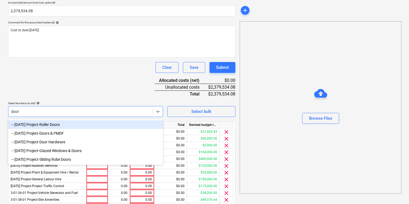
type input "doors"
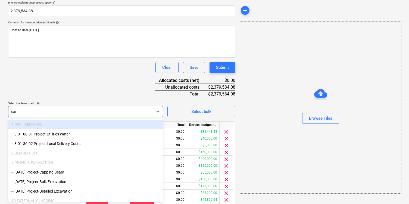
type input "carp"
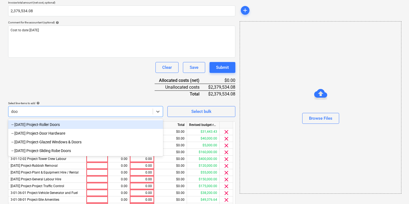
type input "door"
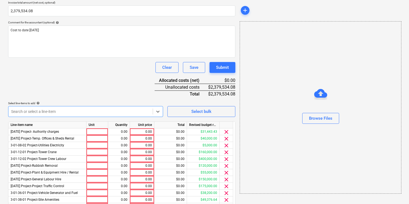
type input "p"
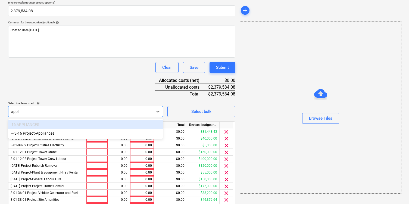
type input "appli"
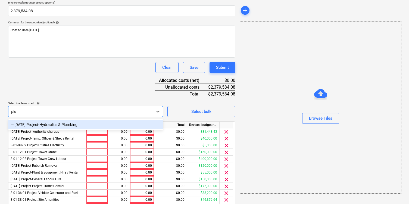
type input "plum"
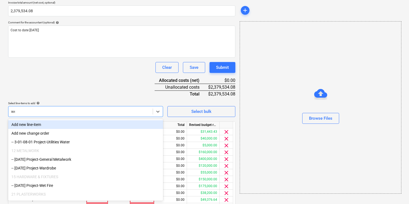
type input "wet"
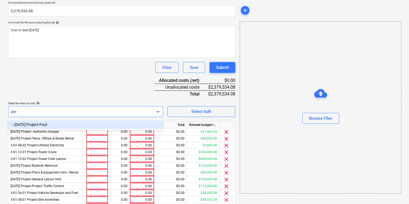
type input "pool"
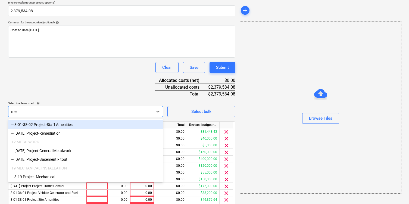
type input "mech"
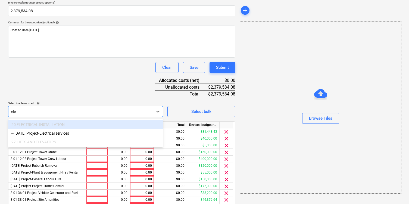
type input "elec"
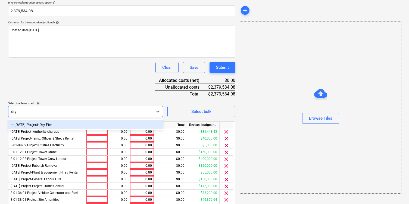
type input "dry f"
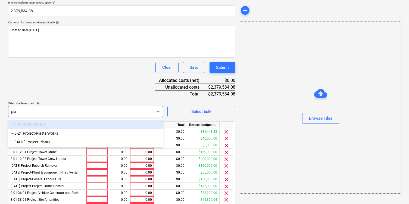
type input "plas"
type input "floor"
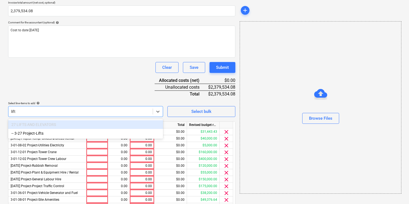
type input "lifts"
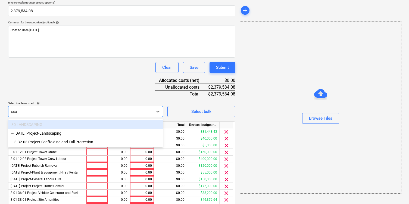
type input "scaf"
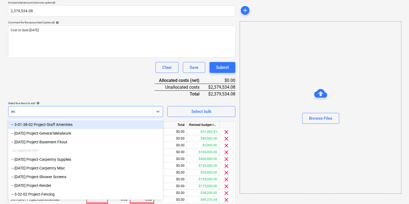
type input "e"
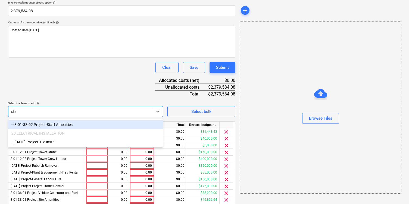
type input "staf"
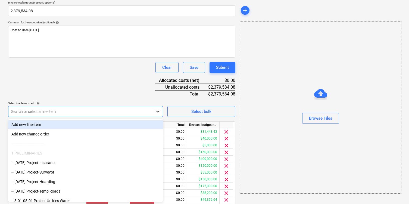
click at [156, 109] on icon at bounding box center [157, 111] width 5 height 5
click at [102, 122] on div "Add new line-item" at bounding box center [85, 124] width 155 height 9
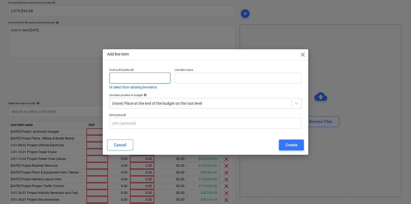
click at [130, 75] on input "text" at bounding box center [139, 78] width 61 height 11
paste input "418 - Structural Engineer"
drag, startPoint x: 121, startPoint y: 79, endPoint x: 162, endPoint y: 79, distance: 41.1
click at [162, 79] on input "418 - Structural Engineer" at bounding box center [139, 78] width 61 height 11
type input "418 -"
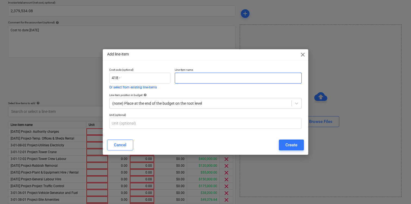
click at [186, 80] on input "text" at bounding box center [238, 78] width 127 height 11
paste input "Structural Engineer"
type input "Structural Engineer"
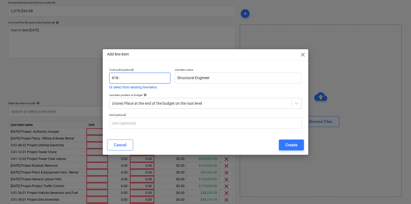
click at [153, 82] on input "418 -" at bounding box center [139, 78] width 61 height 11
type input "418"
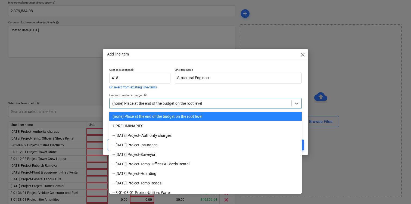
click at [214, 103] on div at bounding box center [200, 103] width 177 height 5
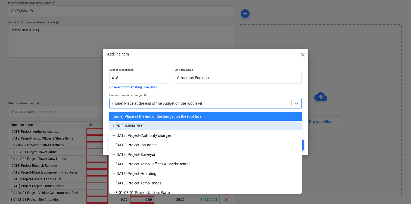
click at [206, 126] on div "1 PRELIMINARIES" at bounding box center [205, 126] width 193 height 9
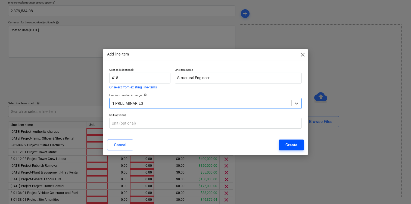
click at [282, 142] on button "Create" at bounding box center [291, 145] width 25 height 11
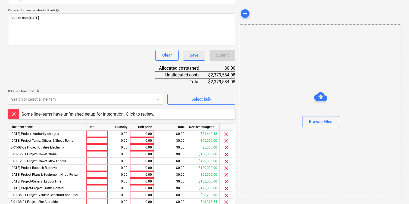
click at [193, 54] on div "Save" at bounding box center [194, 55] width 9 height 7
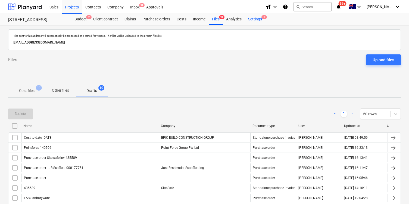
click at [261, 20] on div "Settings 1" at bounding box center [255, 19] width 20 height 11
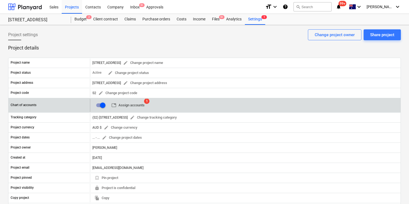
click at [139, 105] on span "table Assign accounts" at bounding box center [128, 105] width 33 height 6
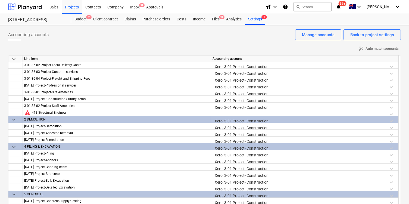
scroll to position [132, 0]
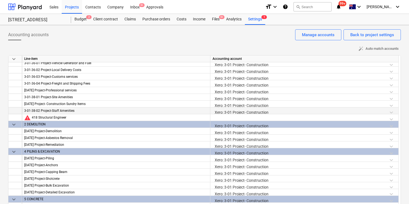
click at [243, 111] on div "Xero: 3-01 Project- Construction" at bounding box center [305, 112] width 184 height 10
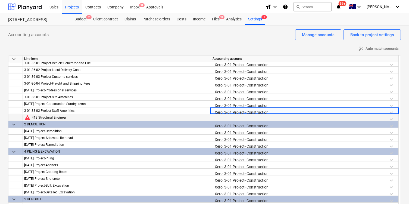
click at [246, 118] on div at bounding box center [305, 119] width 184 height 10
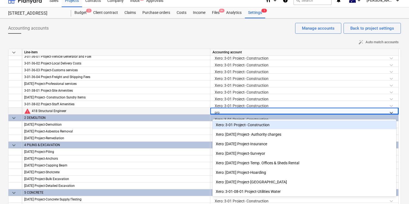
scroll to position [7, 0]
type input "project"
click at [349, 124] on div "Xero: 3-01 Project- Construction" at bounding box center [305, 124] width 184 height 9
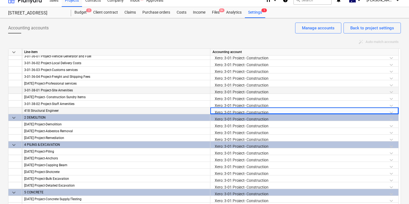
scroll to position [137, 0]
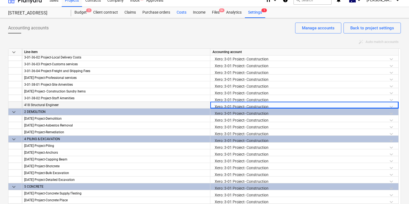
click at [181, 14] on div "Costs" at bounding box center [182, 12] width 16 height 11
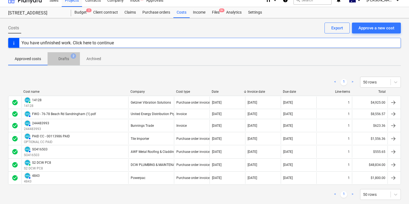
click at [69, 58] on span "Drafts 2" at bounding box center [63, 59] width 19 height 6
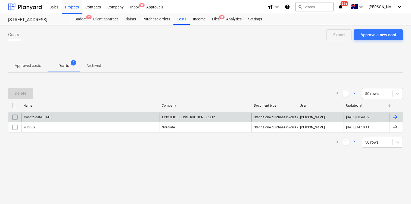
click at [83, 114] on div "Cost to date 31/08/25" at bounding box center [90, 117] width 138 height 9
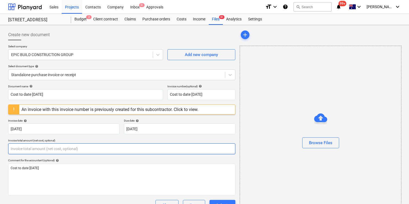
click at [100, 146] on input "text" at bounding box center [121, 148] width 227 height 11
type input "0.00"
paste input "2,379,534.08"
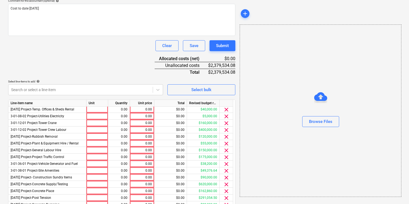
scroll to position [3, 0]
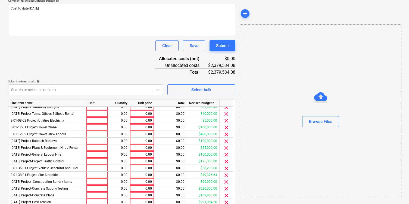
type input "2,379,534.08"
click at [130, 74] on div "Document name help Cost to date 31/08/25 Invoice number (optional) help Cost to…" at bounding box center [121, 101] width 227 height 353
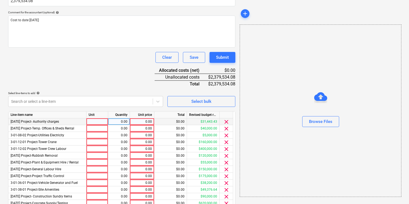
scroll to position [147, 0]
click at [144, 123] on div "0.00" at bounding box center [142, 122] width 20 height 7
type input "4,322.94"
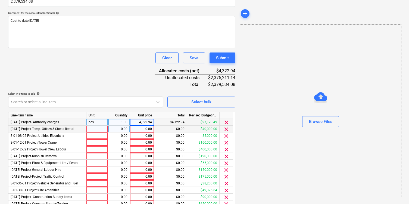
click at [142, 129] on div "0.00" at bounding box center [142, 129] width 20 height 7
type input "1,376.15"
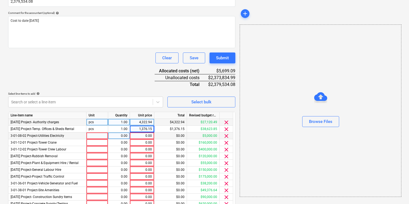
click at [144, 138] on div "0.00" at bounding box center [142, 135] width 20 height 7
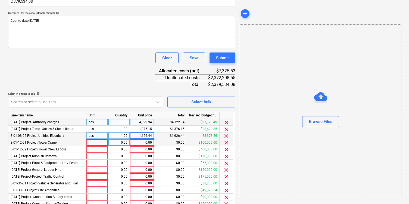
click at [144, 143] on div "0.00" at bounding box center [142, 142] width 20 height 7
click at [145, 149] on div "0.00" at bounding box center [142, 149] width 20 height 7
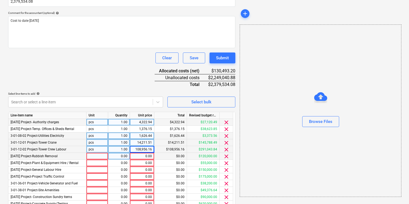
click at [146, 158] on div "0.00" at bounding box center [142, 156] width 20 height 7
type input "6,470.00"
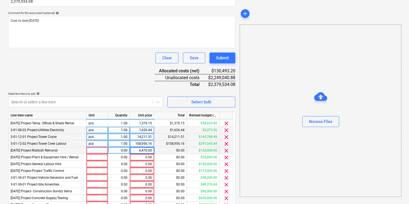
scroll to position [4, 0]
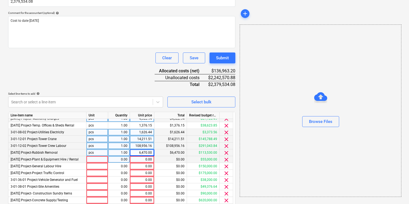
click at [143, 160] on div "0.00" at bounding box center [142, 159] width 20 height 7
type input "5,095.20"
click at [146, 167] on div "0.00" at bounding box center [142, 166] width 20 height 7
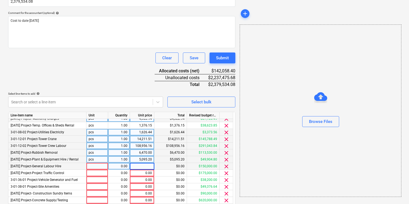
type input "21,507.99"
click at [144, 173] on div "0.00" at bounding box center [142, 173] width 20 height 7
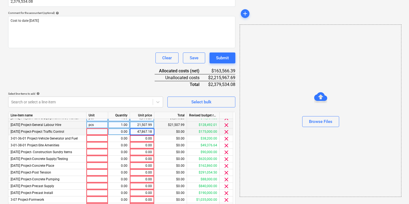
scroll to position [45, 0]
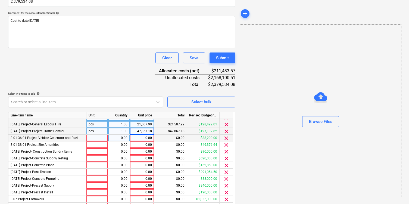
click at [144, 140] on div "0.00" at bounding box center [142, 138] width 20 height 7
type input "1,167.70"
click at [143, 146] on div "0.00" at bounding box center [142, 144] width 20 height 7
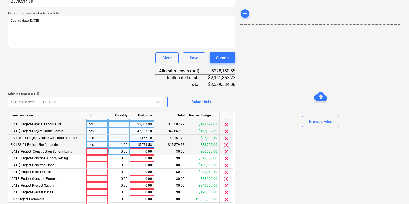
click at [146, 152] on div "0.00" at bounding box center [142, 151] width 20 height 7
type input "4,576.57"
click at [144, 158] on div "0.00" at bounding box center [142, 158] width 20 height 7
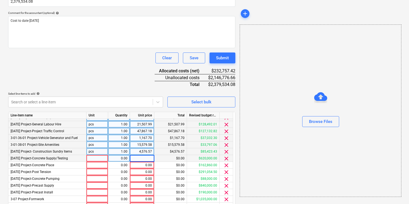
type input "146,942.69"
click at [143, 165] on div "0.00" at bounding box center [142, 165] width 20 height 7
type input "44,564.50"
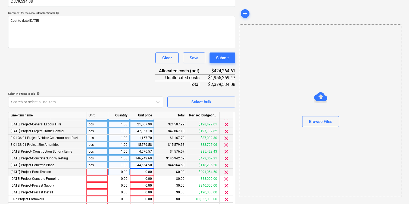
click at [143, 172] on div "0.00" at bounding box center [142, 172] width 20 height 7
type input "121,340.00"
click at [143, 178] on div "0.00" at bounding box center [142, 178] width 20 height 7
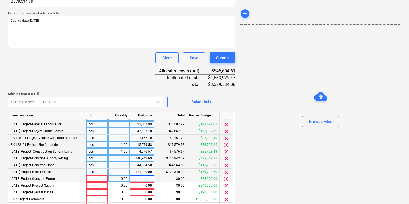
type input "29,407.00"
click at [143, 186] on div "0.00" at bounding box center [142, 185] width 20 height 7
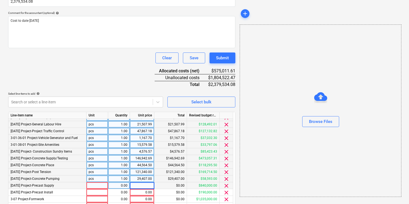
type input "36,424.35"
click at [146, 192] on div "0.00" at bounding box center [142, 192] width 20 height 7
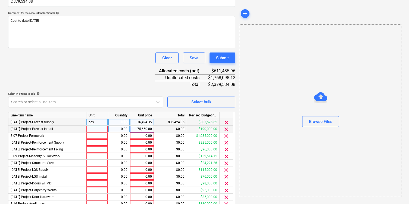
scroll to position [105, 0]
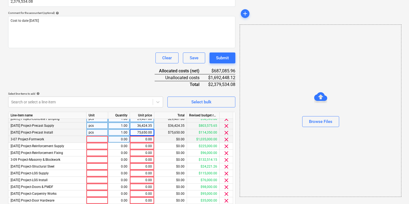
click at [145, 140] on div "0.00" at bounding box center [142, 139] width 20 height 7
type input "985,602.88"
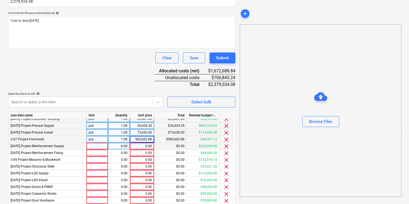
click at [142, 146] on div "0.00" at bounding box center [142, 146] width 20 height 7
click at [143, 155] on div "0.00" at bounding box center [142, 153] width 20 height 7
type input "22,571.25"
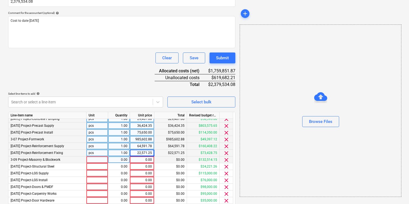
click at [145, 160] on div "0.00" at bounding box center [142, 159] width 20 height 7
click at [145, 167] on div "0.00" at bounding box center [142, 166] width 20 height 7
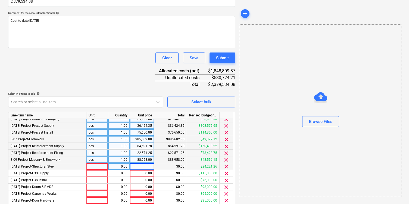
type input "6,000.00"
click at [138, 172] on div "0.00" at bounding box center [142, 173] width 20 height 7
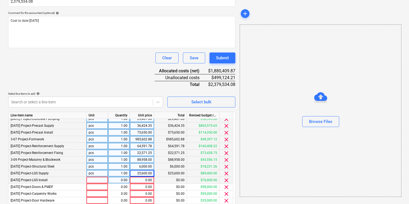
click at [143, 181] on div "0.00" at bounding box center [142, 180] width 20 height 7
type input "7,678.40"
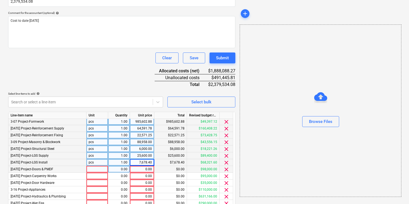
click at [145, 169] on div "0.00" at bounding box center [142, 169] width 20 height 7
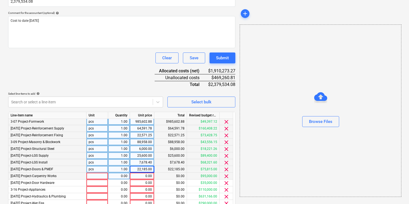
click at [138, 174] on div "0.00" at bounding box center [142, 176] width 20 height 7
click at [143, 184] on div "0.00" at bounding box center [142, 183] width 20 height 7
type input "105.54"
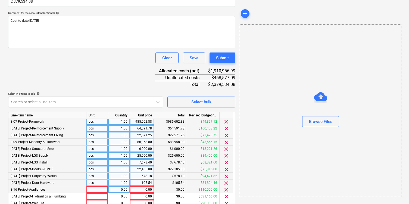
click at [144, 188] on div "0.00" at bounding box center [142, 189] width 20 height 7
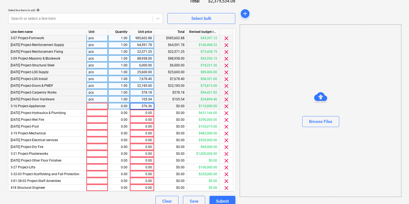
scroll to position [234, 0]
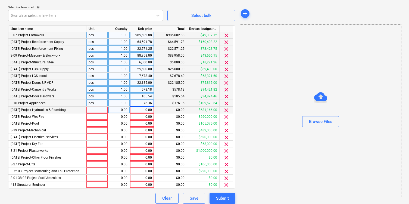
click at [147, 110] on div "0.00" at bounding box center [142, 110] width 20 height 7
type input "30,600.00"
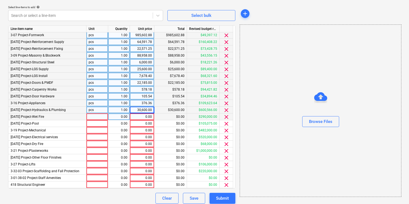
click at [144, 119] on div "0.00" at bounding box center [142, 116] width 20 height 7
click at [144, 124] on div "0.00" at bounding box center [142, 123] width 20 height 7
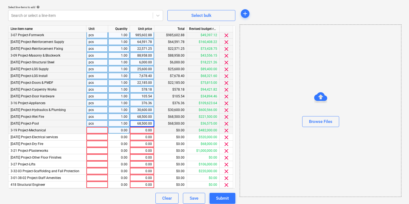
click at [145, 130] on div "0.00" at bounding box center [142, 130] width 20 height 7
type input "87,885.00"
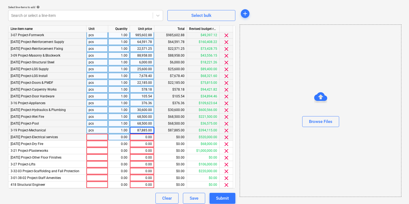
click at [143, 139] on div "0.00" at bounding box center [142, 137] width 20 height 7
paste input "41,947.50"
type input "41,947.50"
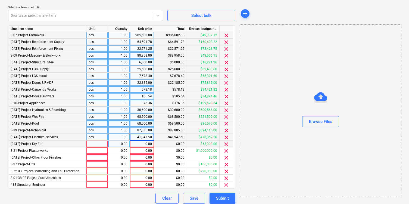
click at [143, 144] on div "0.00" at bounding box center [142, 144] width 20 height 7
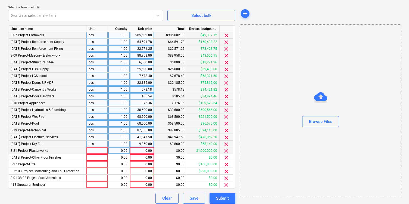
click at [146, 152] on div "0.00" at bounding box center [142, 150] width 20 height 7
type input "90,525.00"
click at [145, 159] on div "0.00" at bounding box center [142, 157] width 20 height 7
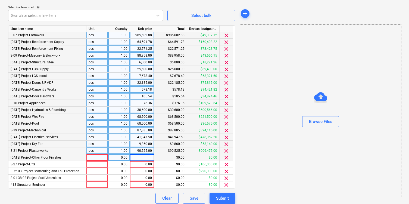
type input "988.18"
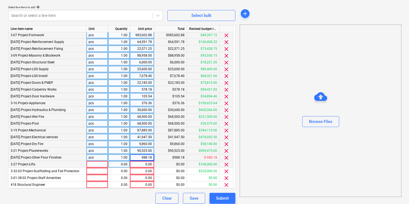
click at [143, 164] on div "0.00" at bounding box center [142, 164] width 20 height 7
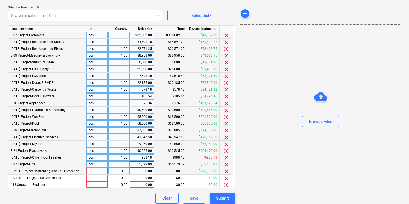
click at [143, 173] on div "0.00" at bounding box center [142, 171] width 20 height 7
type input "12,382.21"
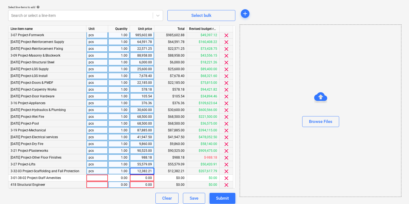
click at [140, 185] on div "0.00" at bounding box center [142, 184] width 20 height 7
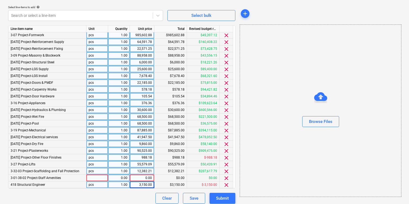
click at [145, 178] on div "0.00" at bounding box center [142, 178] width 20 height 7
type input "39.65"
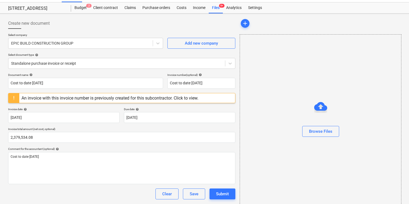
scroll to position [44, 0]
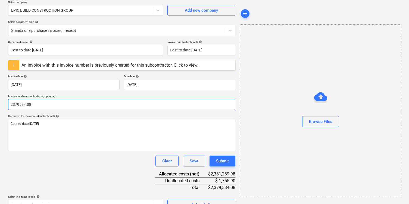
click at [55, 105] on input "2379534.08" at bounding box center [121, 104] width 227 height 11
paste input ",381,289.9"
type input "2,381,289.98"
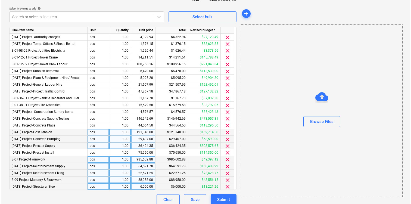
scroll to position [238, 0]
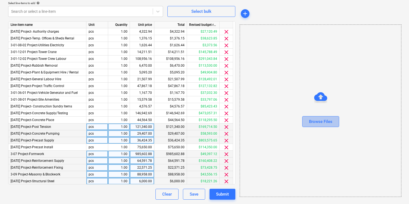
click at [314, 124] on div "Browse Files" at bounding box center [320, 121] width 23 height 7
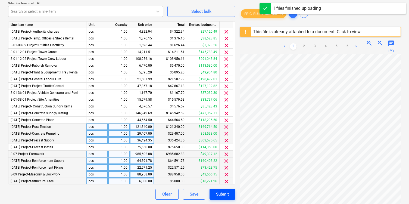
click at [223, 194] on div "Submit" at bounding box center [222, 194] width 13 height 7
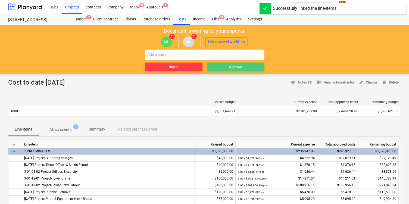
click at [220, 69] on span "Approve" at bounding box center [235, 67] width 53 height 6
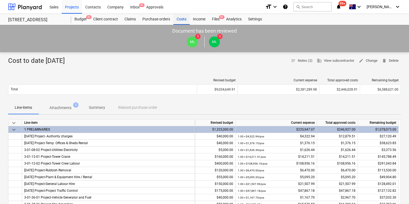
click at [186, 21] on div "Costs" at bounding box center [182, 19] width 16 height 11
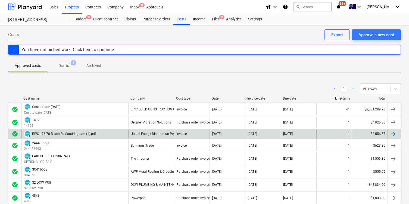
click at [101, 134] on div "AUTHORISED FWO - 76-78 Beach Rd Sandringham (1).pdf" at bounding box center [74, 133] width 107 height 9
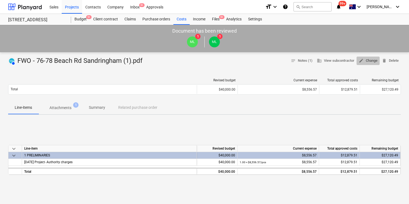
click at [373, 62] on span "edit Change" at bounding box center [368, 61] width 19 height 6
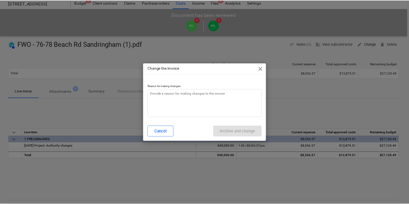
scroll to position [17, 0]
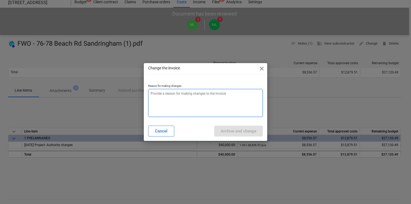
click at [206, 107] on textarea at bounding box center [205, 103] width 115 height 28
type textarea "I"
type textarea "x"
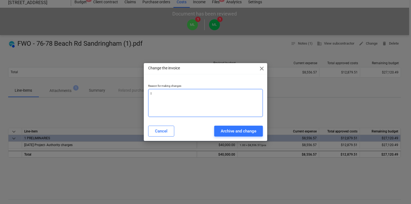
type textarea "In"
type textarea "x"
type textarea "Inv"
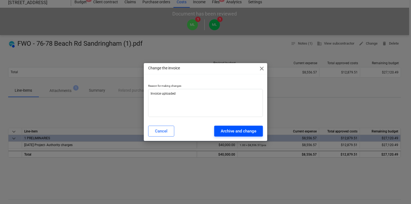
click at [239, 130] on div "Archive and change" at bounding box center [239, 131] width 36 height 7
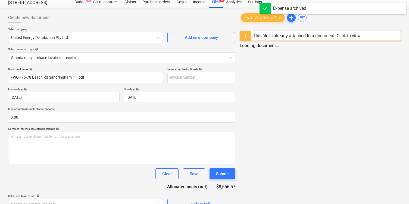
click at [322, 122] on div "FWO - 76-78 Be...pdf clear add sort This file is already attached to a document…" at bounding box center [321, 129] width 166 height 238
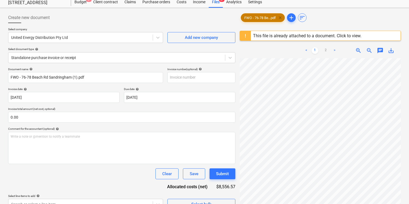
click at [280, 16] on span "clear" at bounding box center [280, 17] width 7 height 7
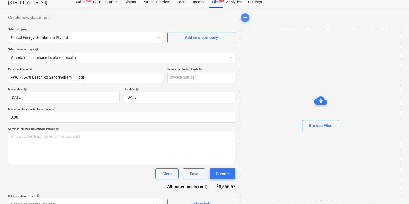
click at [248, 17] on span "add" at bounding box center [245, 17] width 7 height 7
click at [323, 127] on div "Browse Files" at bounding box center [320, 125] width 23 height 7
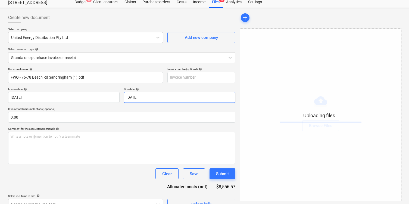
scroll to position [63, 0]
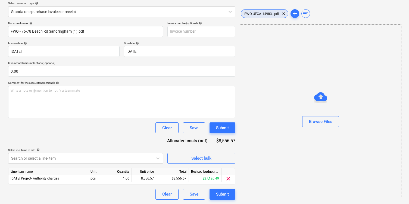
click at [252, 17] on div "FWO UECA-14983...pdf clear" at bounding box center [265, 13] width 48 height 9
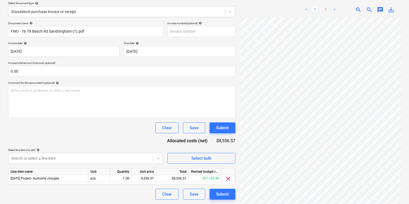
scroll to position [35, 0]
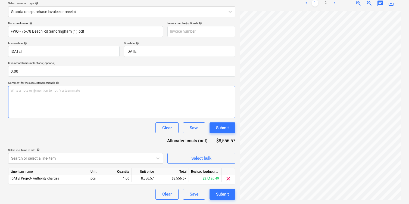
scroll to position [1, 0]
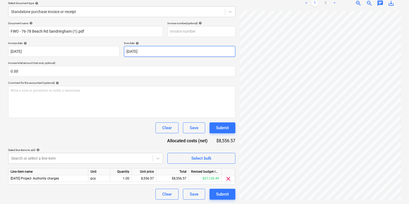
click at [127, 53] on body "Sales Projects Contacts Company Inbox 9+ Approvals format_size keyboard_arrow_d…" at bounding box center [204, 39] width 409 height 204
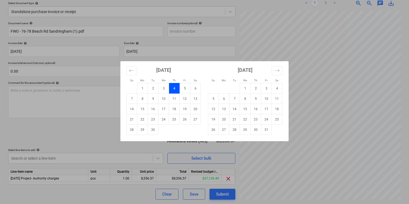
click at [170, 36] on div "Su Mo Tu We Th Fr Sa Su Mo Tu We Th Fr Sa August 2025 1 2 3 4 5 6 7 8 9 10 11 1…" at bounding box center [204, 102] width 409 height 204
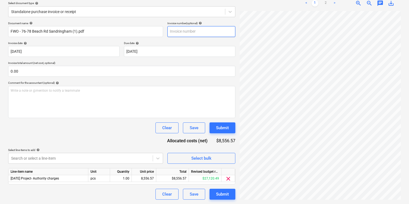
click at [183, 34] on input "text" at bounding box center [202, 31] width 68 height 11
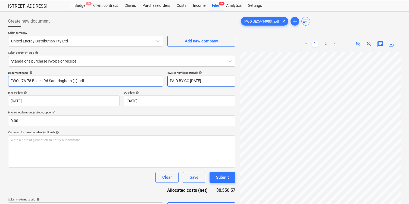
scroll to position [8, 0]
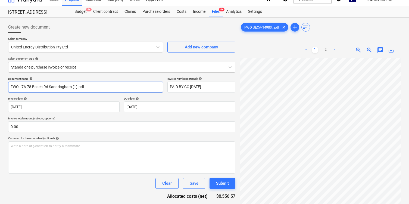
click at [52, 82] on input "FWO - 76-78 Beach Rd Sandringham (1).pdf" at bounding box center [85, 87] width 155 height 11
paste input "UECA-149837 Billing Document"
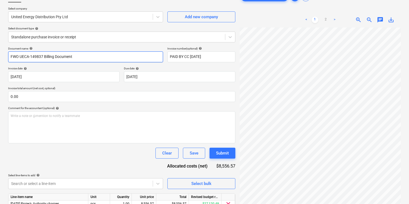
scroll to position [63, 0]
